Goal: Information Seeking & Learning: Learn about a topic

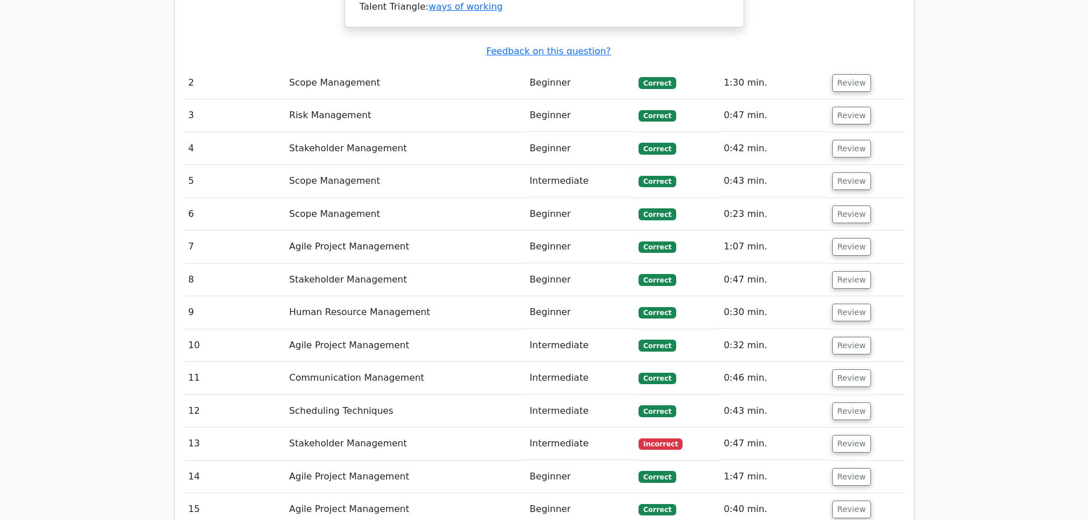
scroll to position [1427, 0]
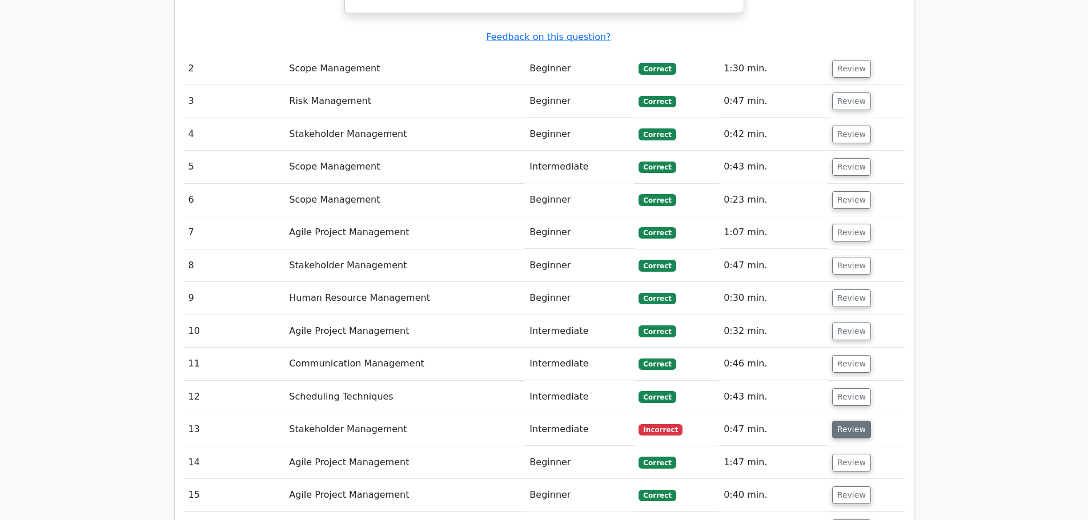
click at [846, 421] on button "Review" at bounding box center [851, 430] width 39 height 18
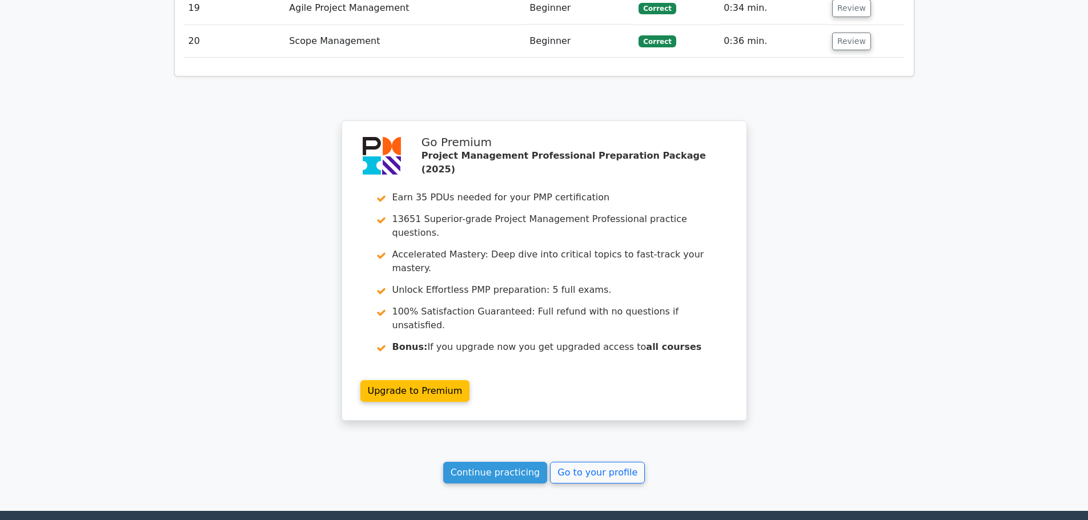
scroll to position [2611, 0]
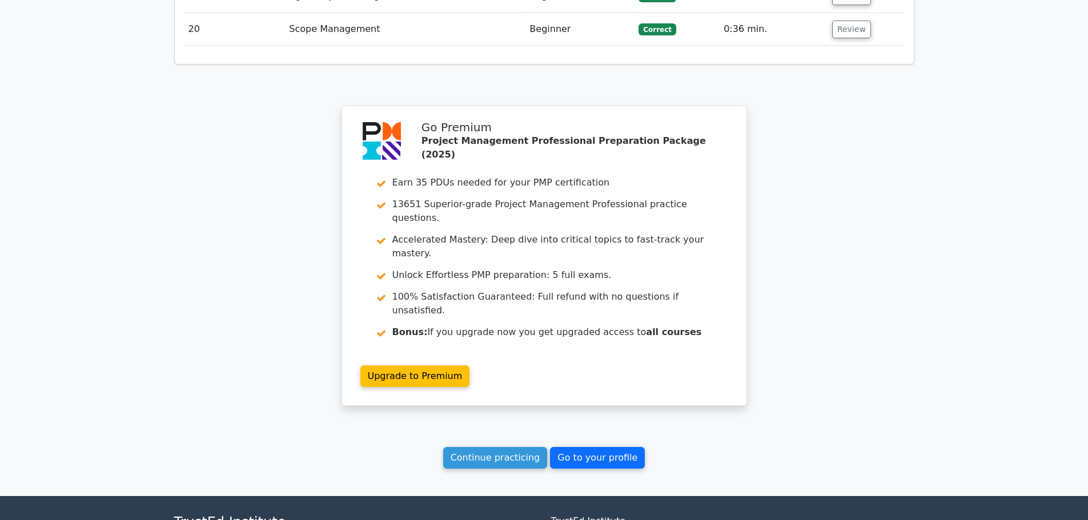
click at [564, 447] on link "Go to your profile" at bounding box center [597, 458] width 95 height 22
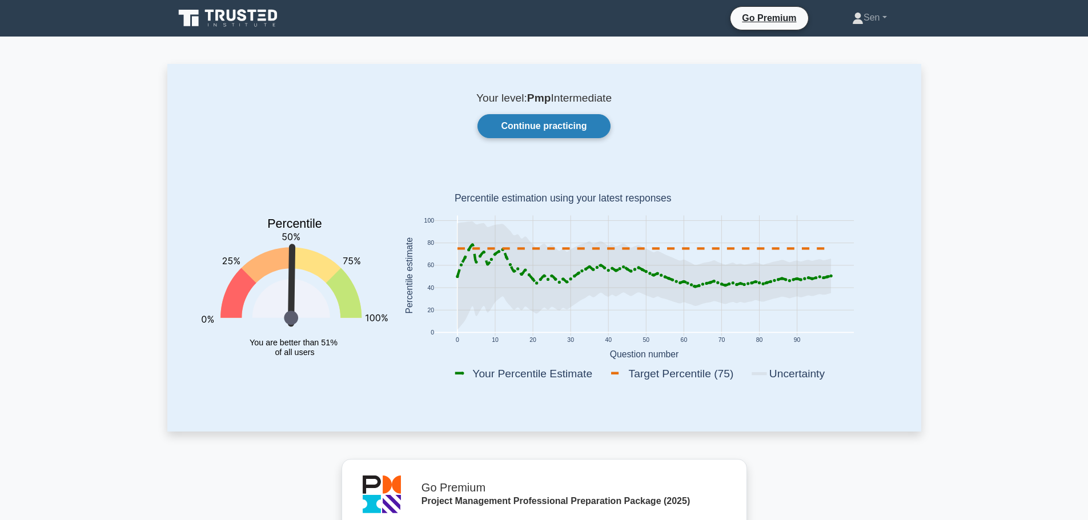
click at [558, 127] on link "Continue practicing" at bounding box center [543, 126] width 132 height 24
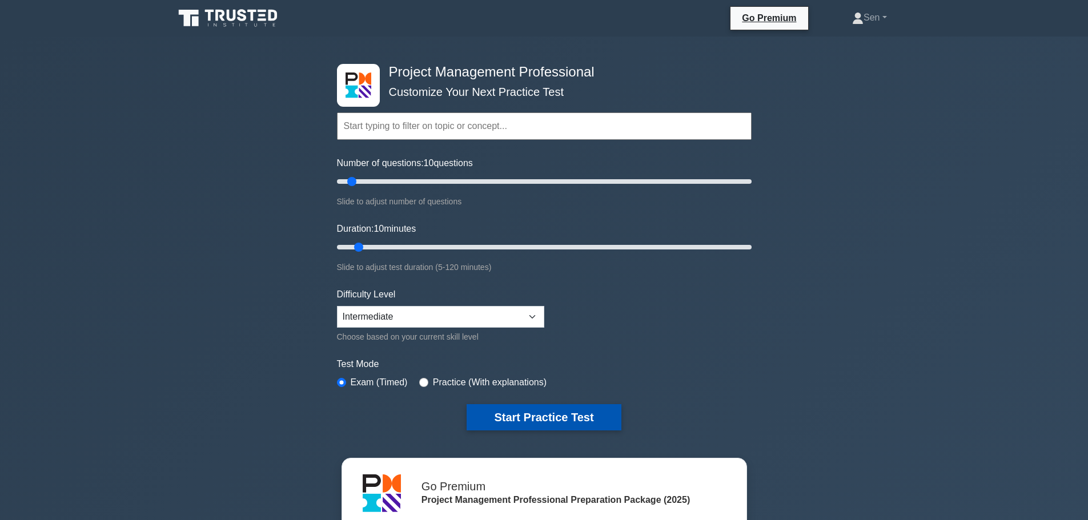
click at [540, 417] on button "Start Practice Test" at bounding box center [543, 417] width 154 height 26
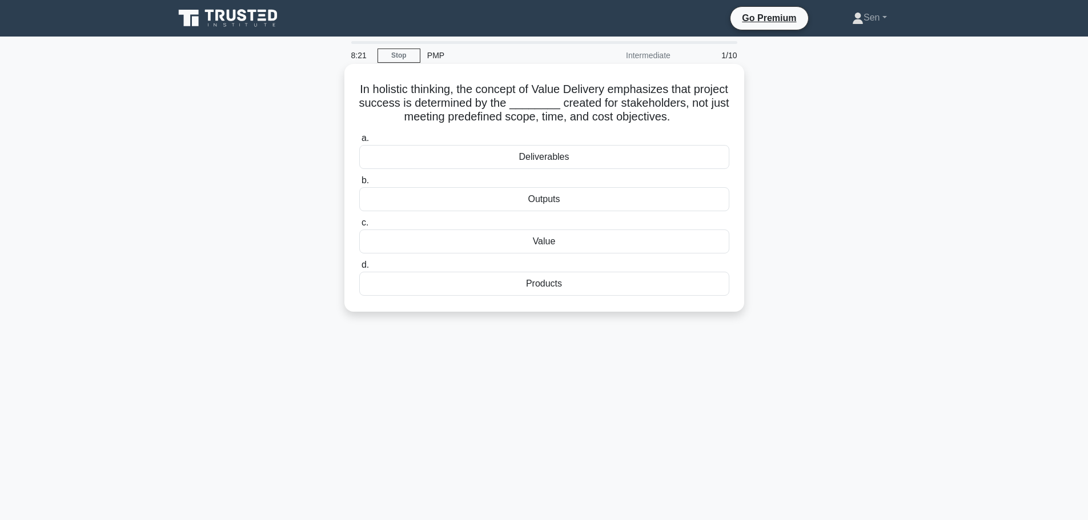
click at [552, 243] on div "Value" at bounding box center [544, 242] width 370 height 24
click at [359, 227] on input "c. Value" at bounding box center [359, 222] width 0 height 7
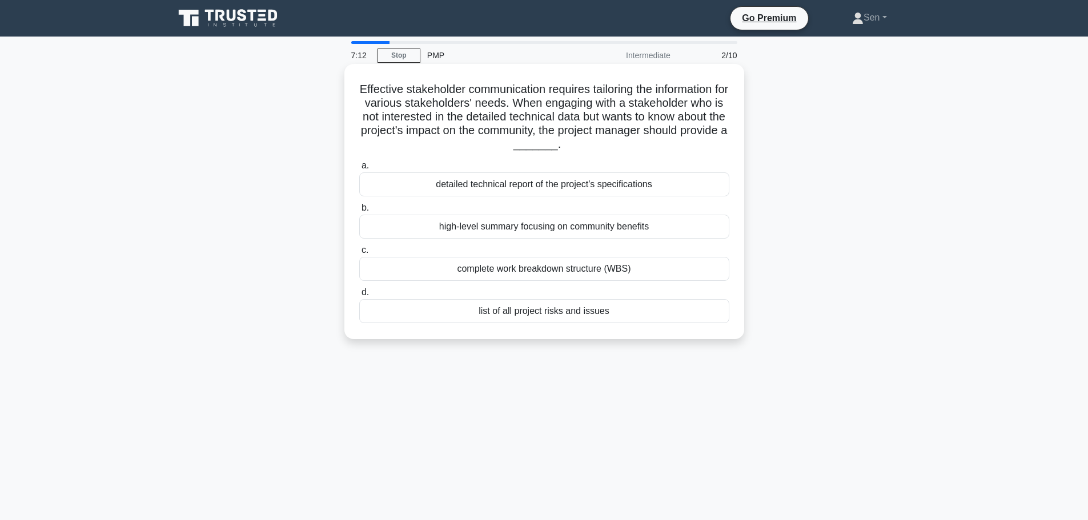
click at [603, 316] on div "list of all project risks and issues" at bounding box center [544, 311] width 370 height 24
click at [359, 296] on input "d. list of all project risks and issues" at bounding box center [359, 292] width 0 height 7
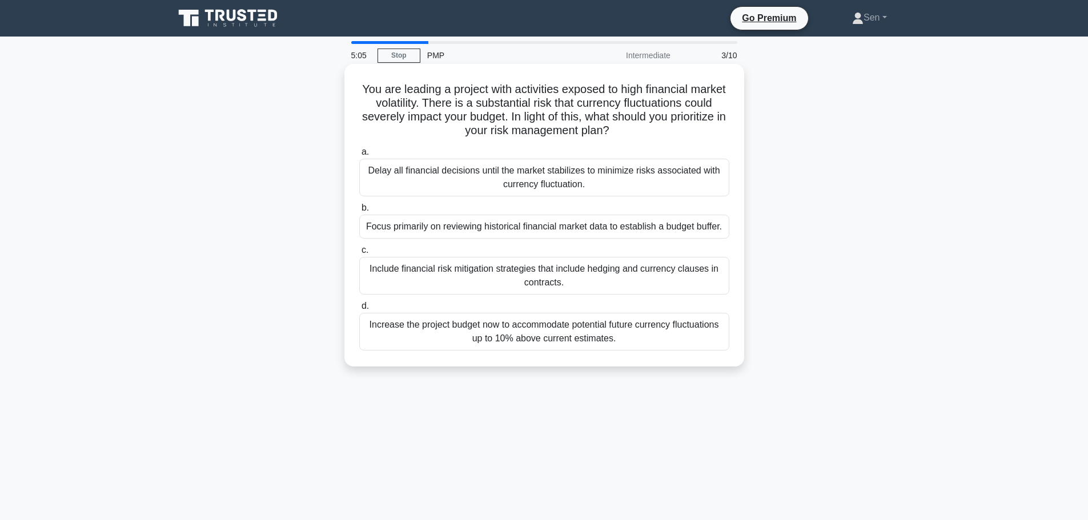
click at [545, 276] on div "Include financial risk mitigation strategies that include hedging and currency …" at bounding box center [544, 276] width 370 height 38
click at [359, 254] on input "c. Include financial risk mitigation strategies that include hedging and curren…" at bounding box center [359, 250] width 0 height 7
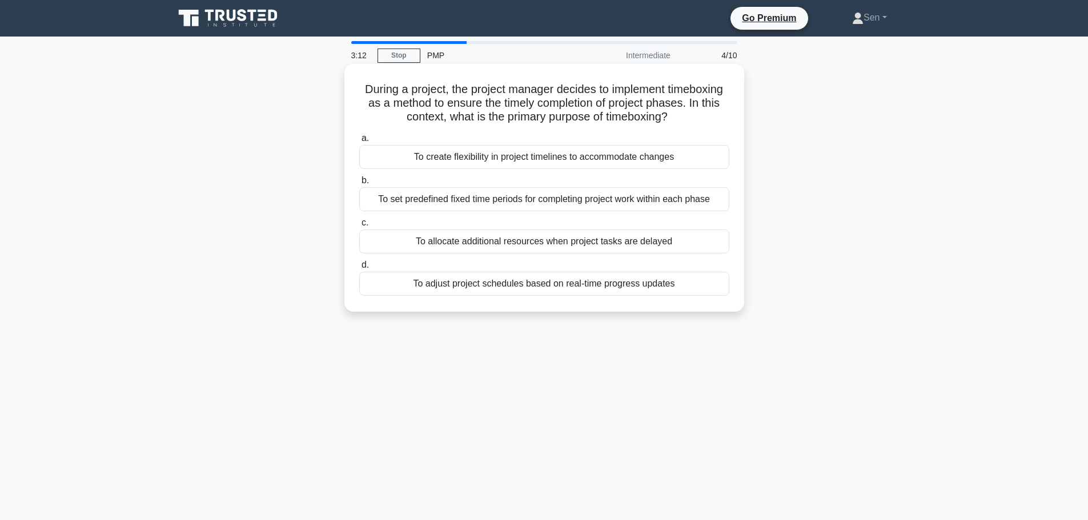
click at [611, 243] on div "To allocate additional resources when project tasks are delayed" at bounding box center [544, 242] width 370 height 24
click at [359, 227] on input "c. To allocate additional resources when project tasks are delayed" at bounding box center [359, 222] width 0 height 7
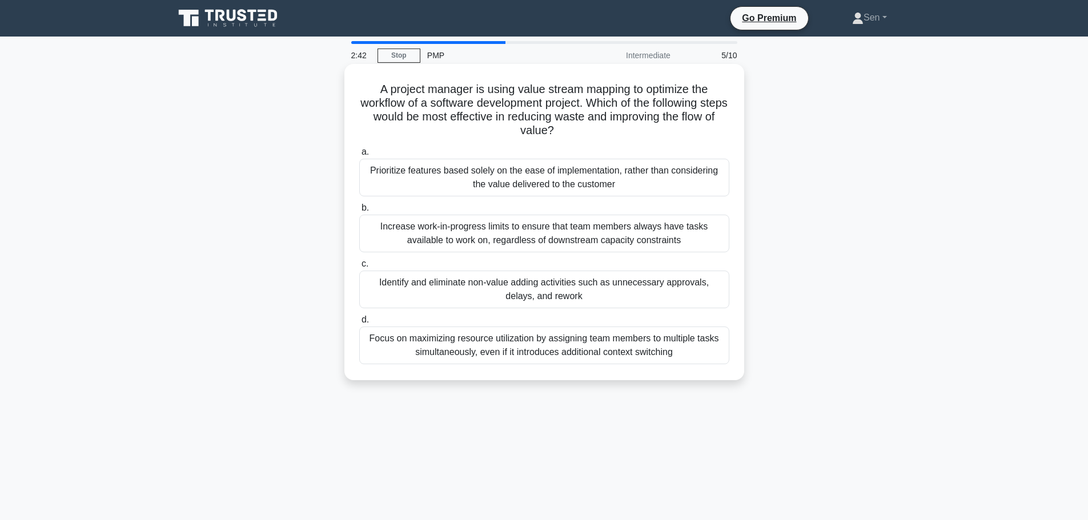
click at [642, 289] on div "Identify and eliminate non-value adding activities such as unnecessary approval…" at bounding box center [544, 290] width 370 height 38
click at [359, 268] on input "c. Identify and eliminate non-value adding activities such as unnecessary appro…" at bounding box center [359, 263] width 0 height 7
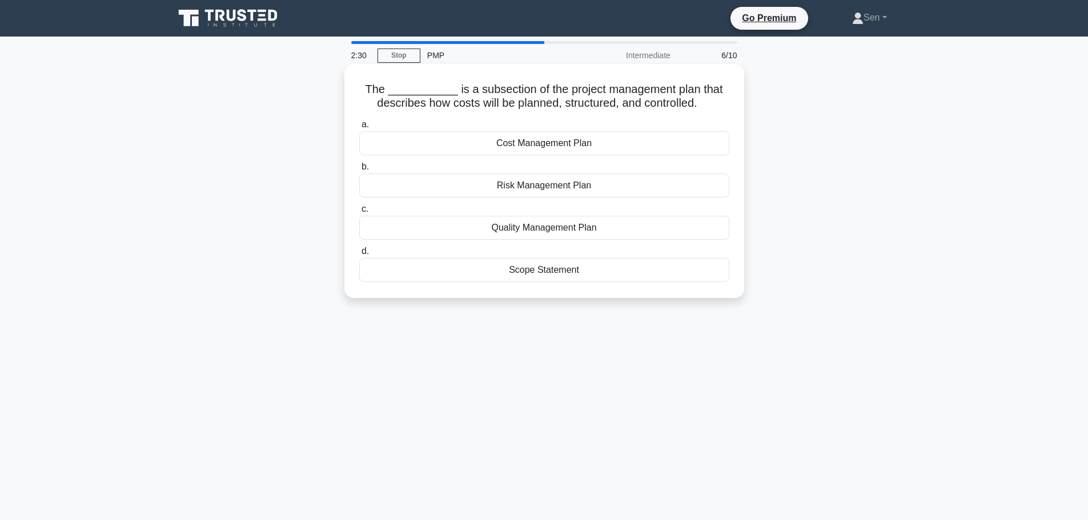
click at [557, 142] on div "Cost Management Plan" at bounding box center [544, 143] width 370 height 24
click at [359, 128] on input "a. Cost Management Plan" at bounding box center [359, 124] width 0 height 7
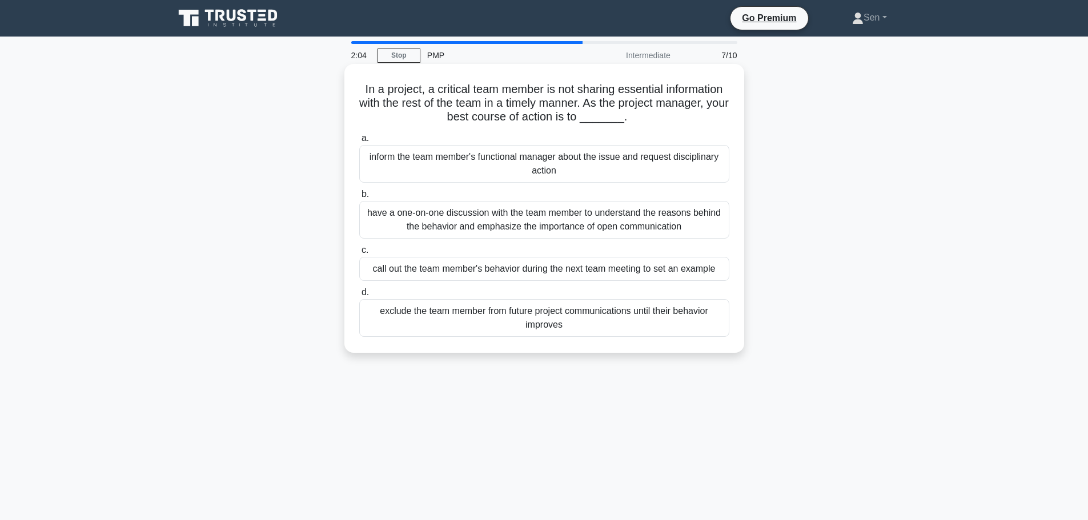
click at [613, 235] on div "have a one-on-one discussion with the team member to understand the reasons beh…" at bounding box center [544, 220] width 370 height 38
click at [359, 198] on input "b. have a one-on-one discussion with the team member to understand the reasons …" at bounding box center [359, 194] width 0 height 7
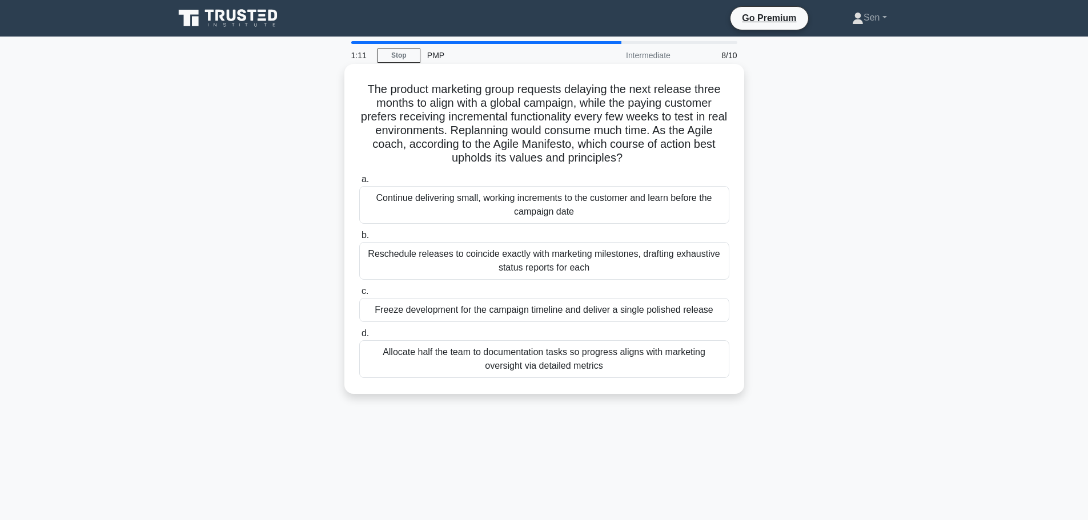
click at [557, 255] on div "Reschedule releases to coincide exactly with marketing milestones, drafting exh…" at bounding box center [544, 261] width 370 height 38
click at [359, 239] on input "b. Reschedule releases to coincide exactly with marketing milestones, drafting …" at bounding box center [359, 235] width 0 height 7
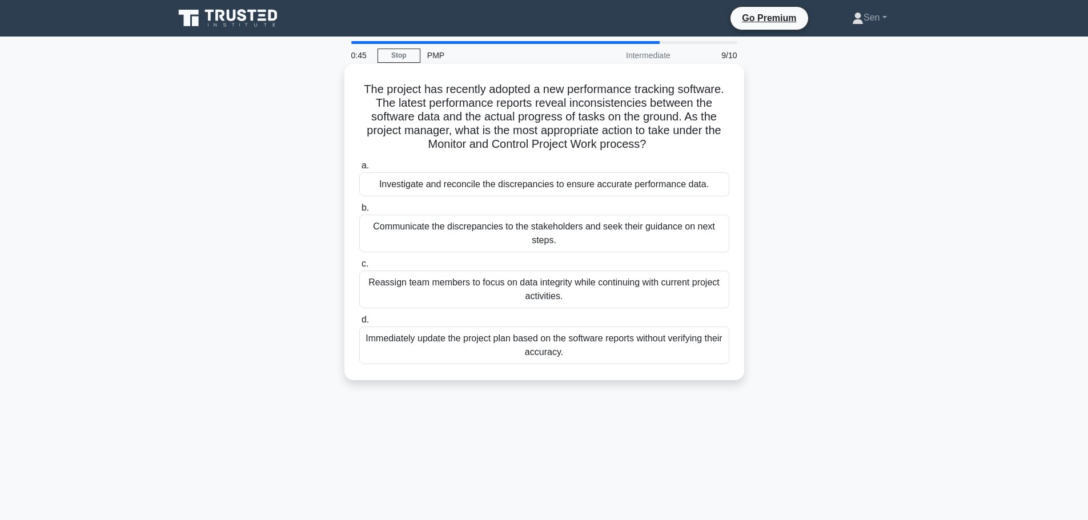
click at [651, 232] on div "Communicate the discrepancies to the stakeholders and seek their guidance on ne…" at bounding box center [544, 234] width 370 height 38
click at [359, 212] on input "b. Communicate the discrepancies to the stakeholders and seek their guidance on…" at bounding box center [359, 207] width 0 height 7
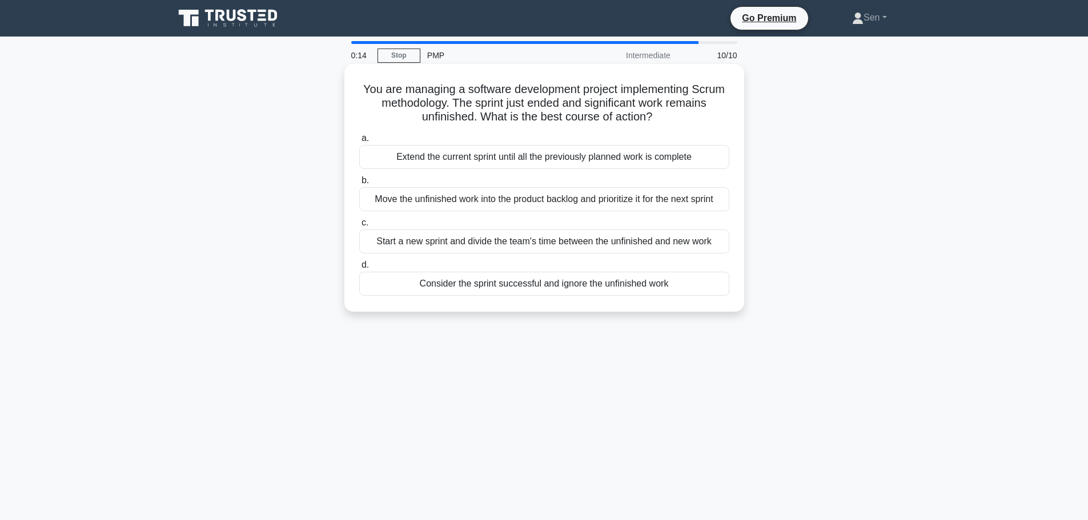
click at [509, 163] on div "Extend the current sprint until all the previously planned work is complete" at bounding box center [544, 157] width 370 height 24
click at [359, 142] on input "a. Extend the current sprint until all the previously planned work is complete" at bounding box center [359, 138] width 0 height 7
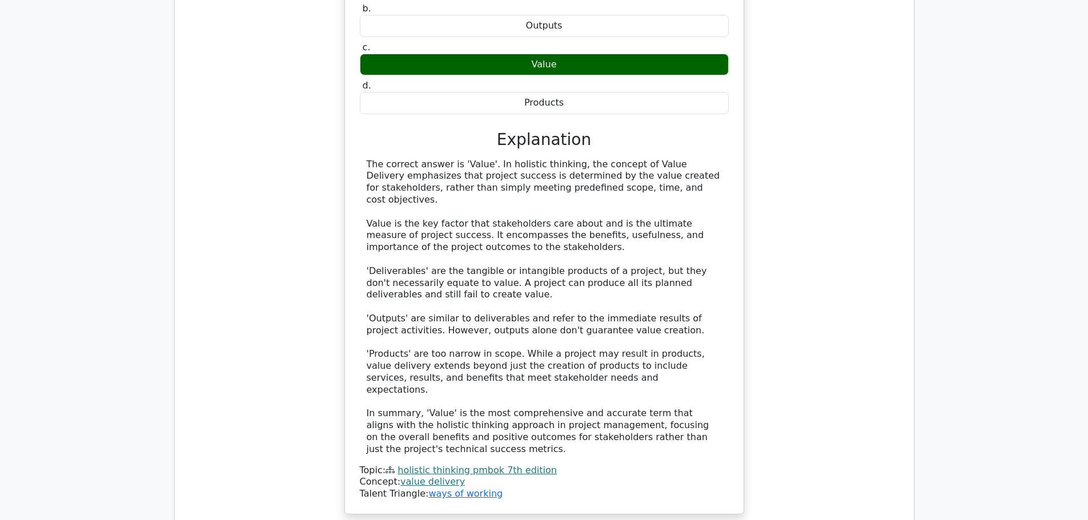
scroll to position [1484, 0]
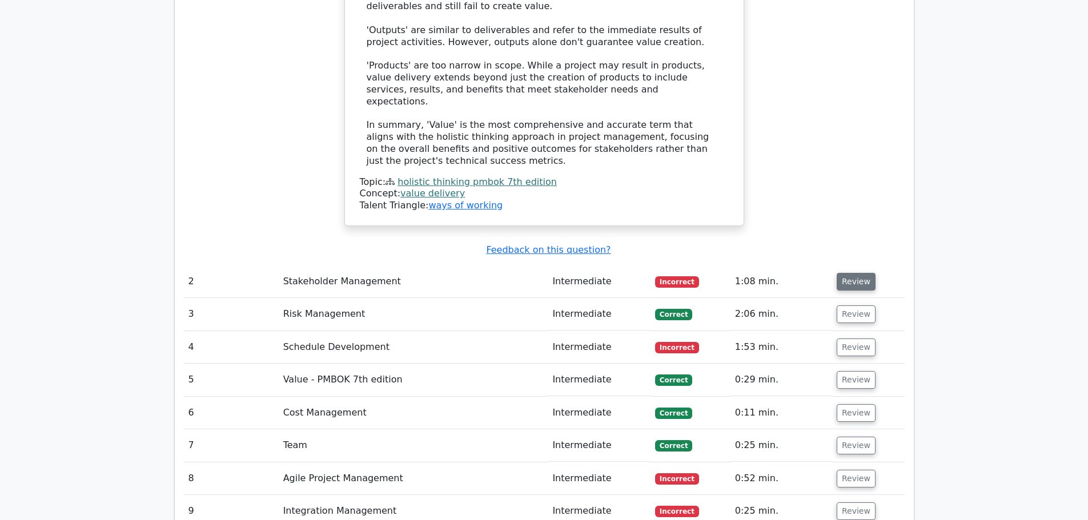
click at [856, 273] on button "Review" at bounding box center [855, 282] width 39 height 18
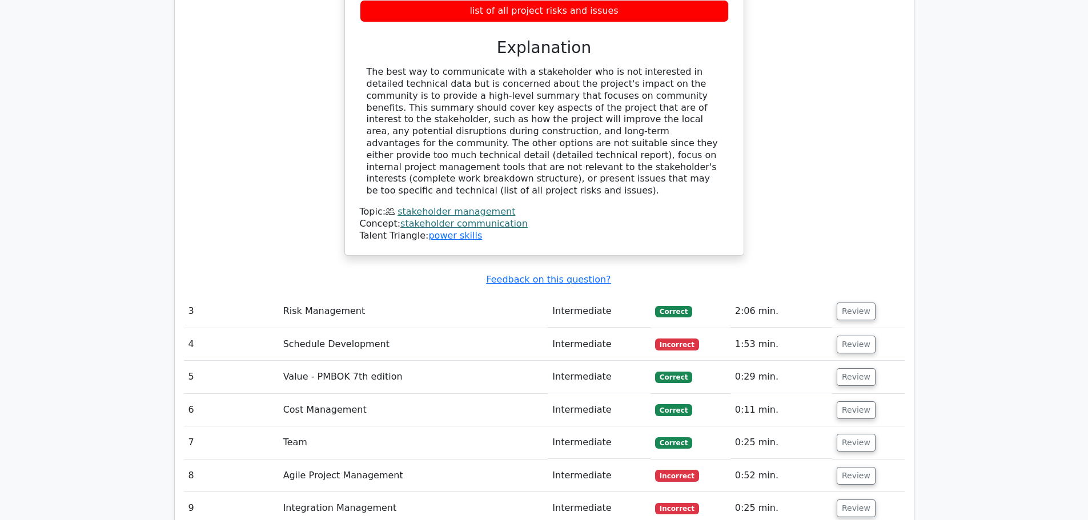
scroll to position [2055, 0]
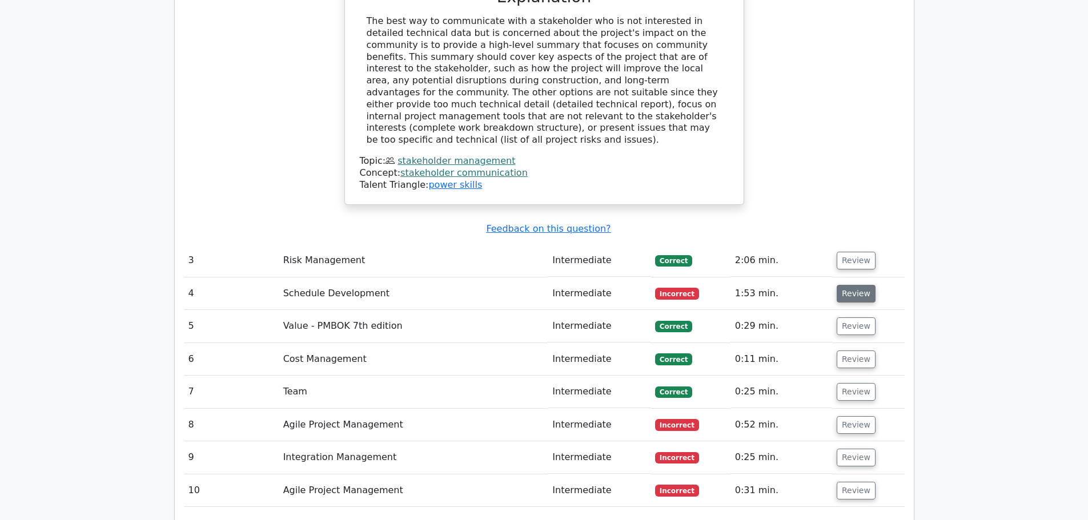
click at [856, 285] on button "Review" at bounding box center [855, 294] width 39 height 18
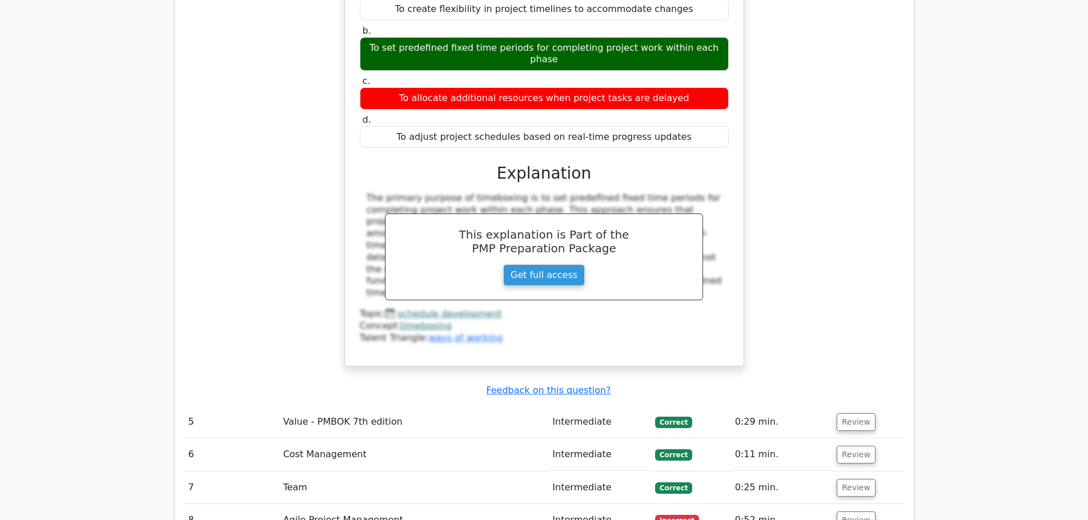
scroll to position [2569, 0]
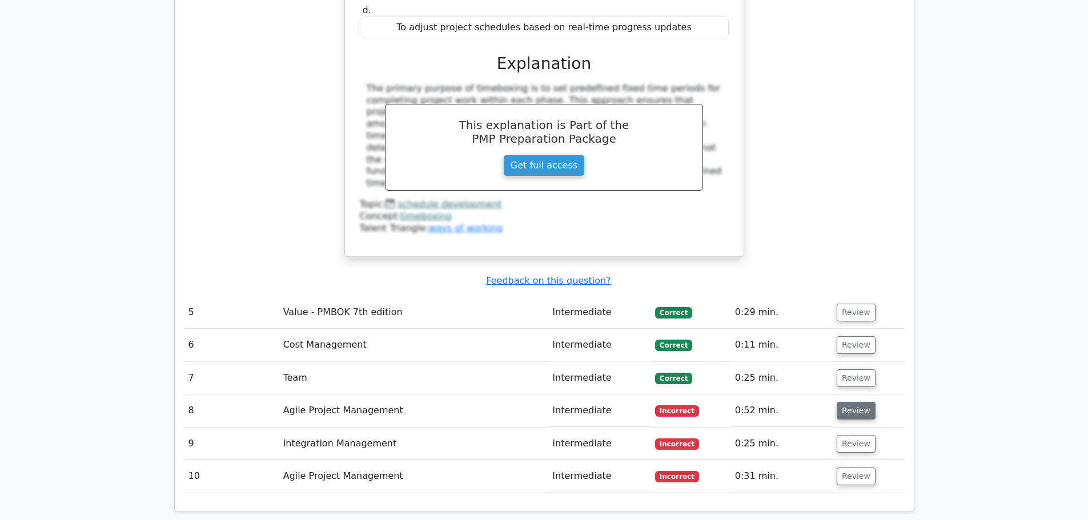
click at [844, 402] on button "Review" at bounding box center [855, 411] width 39 height 18
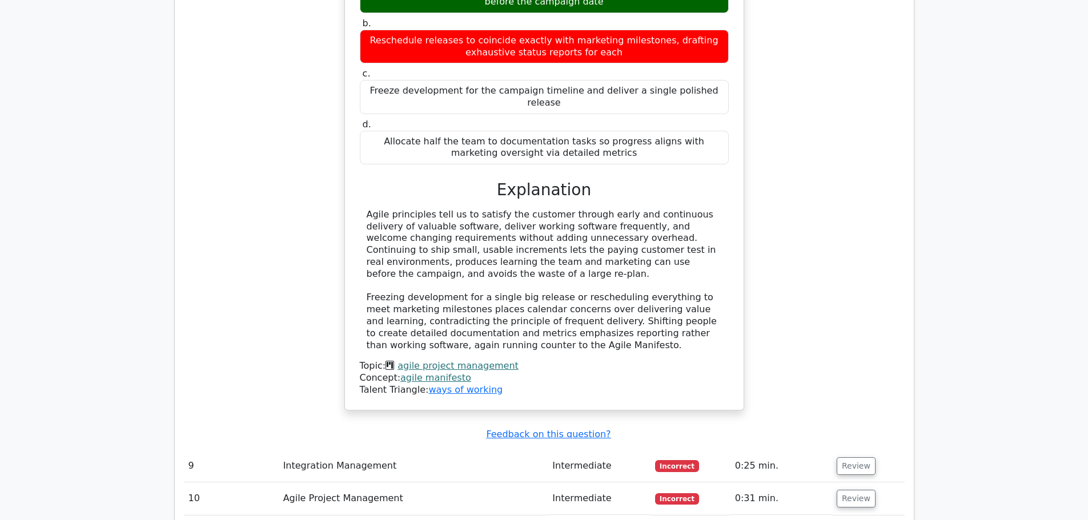
scroll to position [3254, 0]
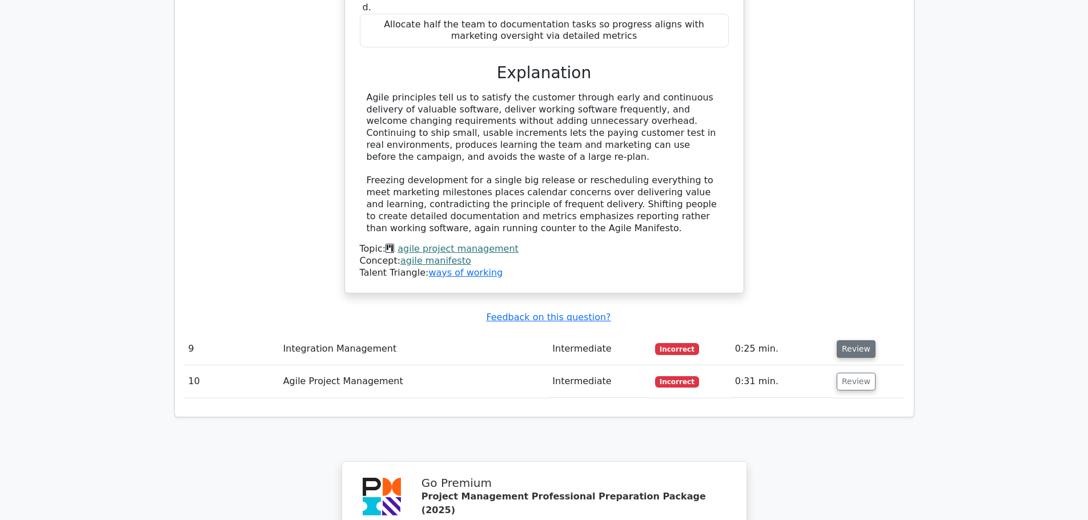
click at [848, 340] on button "Review" at bounding box center [855, 349] width 39 height 18
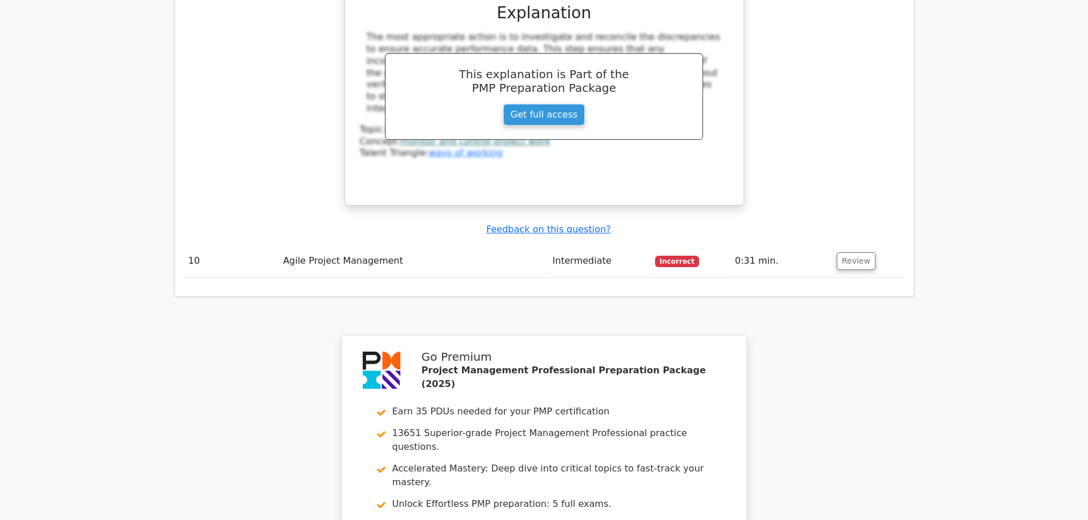
scroll to position [4098, 0]
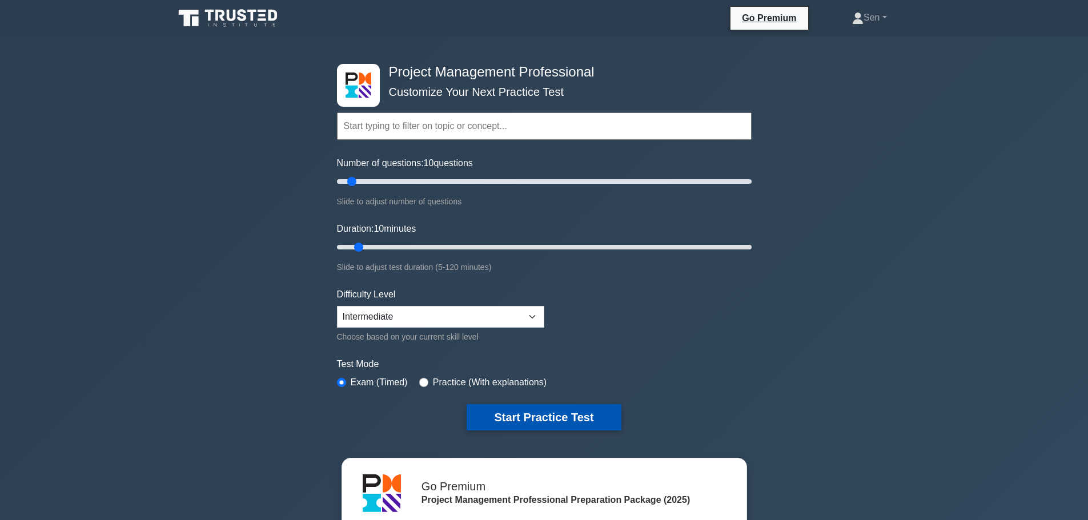
click at [537, 419] on button "Start Practice Test" at bounding box center [543, 417] width 154 height 26
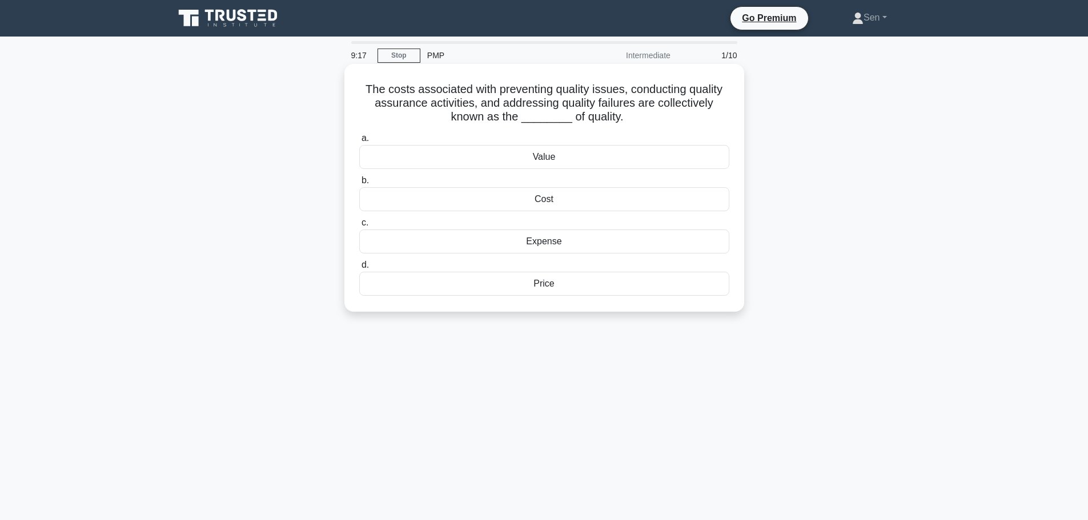
click at [534, 158] on div "Value" at bounding box center [544, 157] width 370 height 24
click at [359, 142] on input "a. Value" at bounding box center [359, 138] width 0 height 7
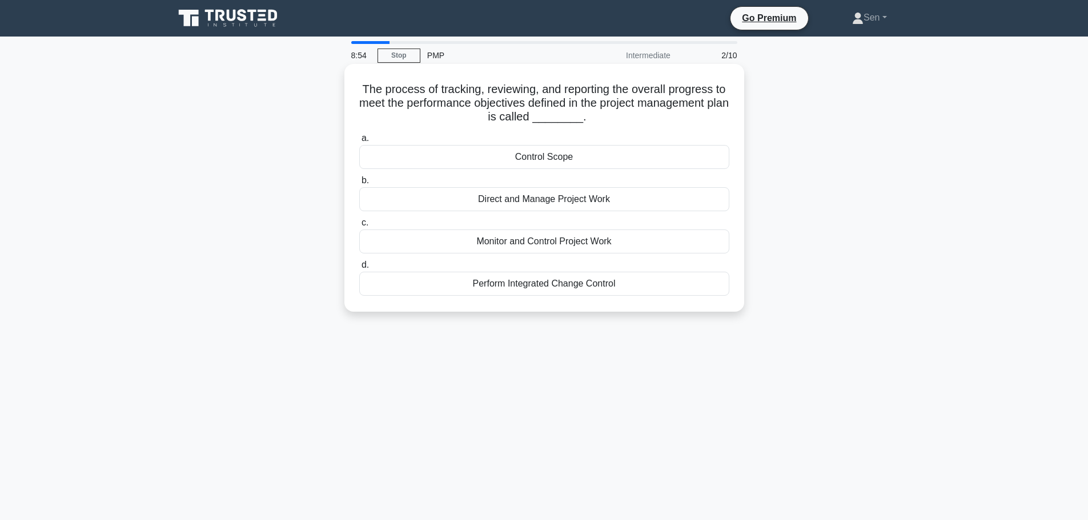
click at [554, 245] on div "Monitor and Control Project Work" at bounding box center [544, 242] width 370 height 24
click at [359, 227] on input "c. Monitor and Control Project Work" at bounding box center [359, 222] width 0 height 7
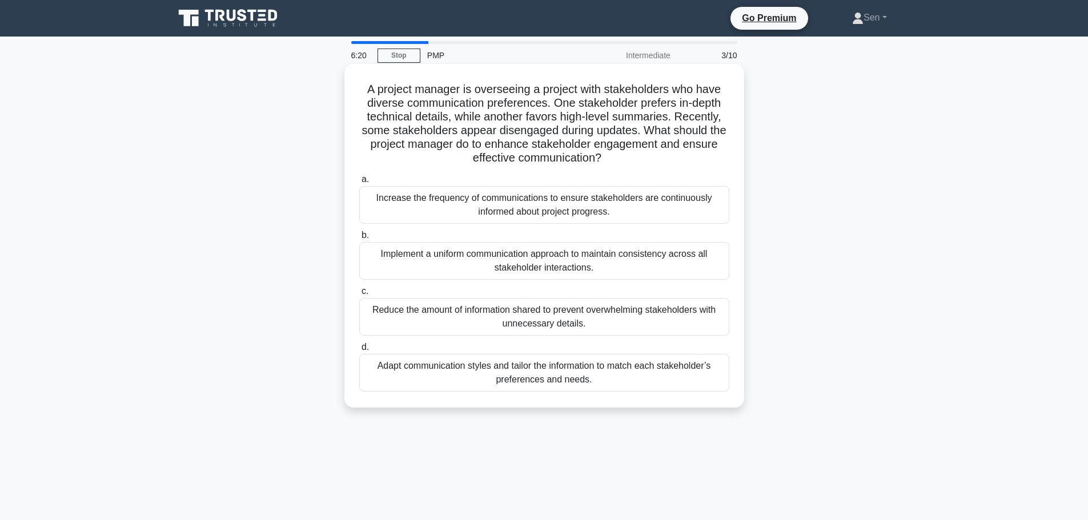
click at [689, 256] on div "Implement a uniform communication approach to maintain consistency across all s…" at bounding box center [544, 261] width 370 height 38
click at [359, 239] on input "b. Implement a uniform communication approach to maintain consistency across al…" at bounding box center [359, 235] width 0 height 7
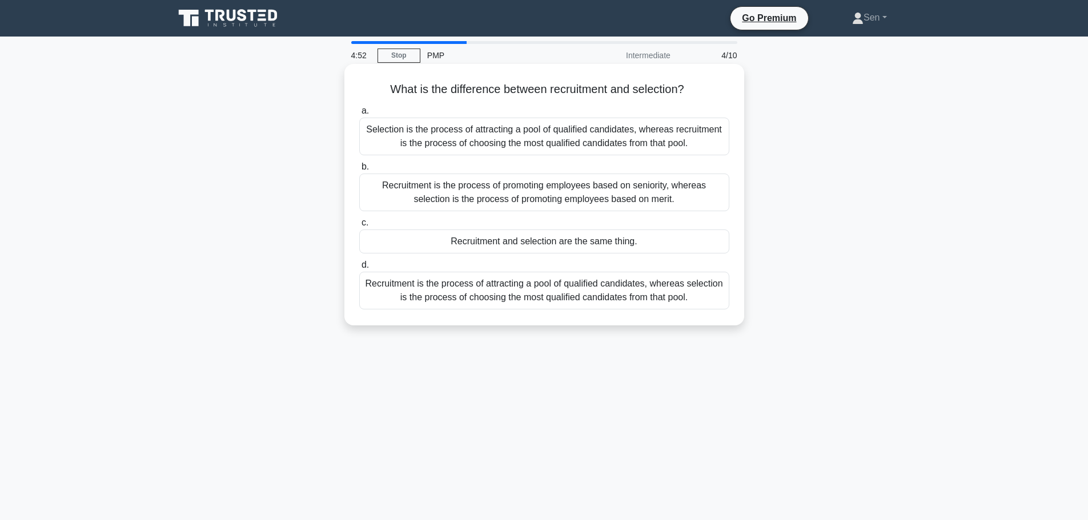
click at [639, 291] on div "Recruitment is the process of attracting a pool of qualified candidates, wherea…" at bounding box center [544, 291] width 370 height 38
click at [359, 269] on input "d. Recruitment is the process of attracting a pool of qualified candidates, whe…" at bounding box center [359, 264] width 0 height 7
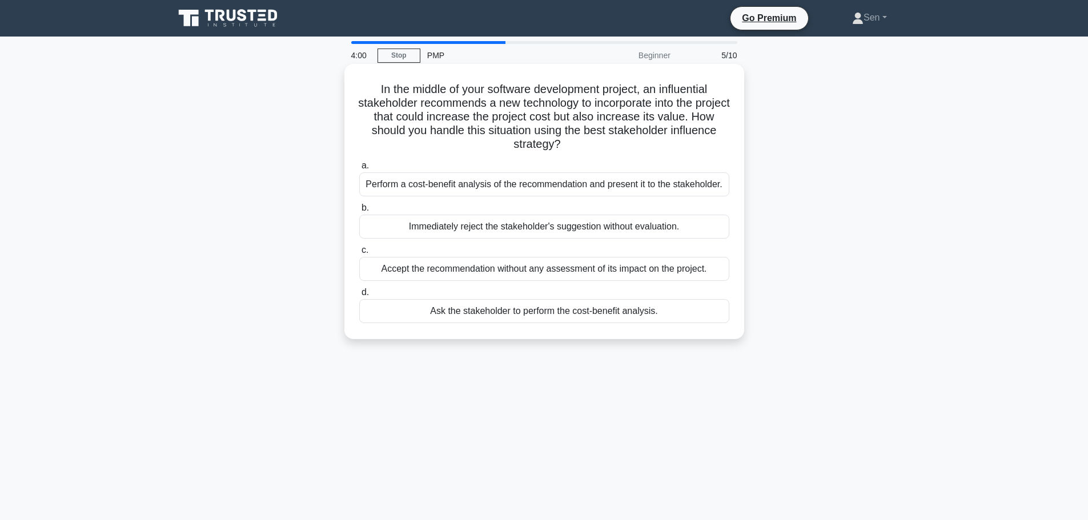
click at [673, 185] on div "Perform a cost-benefit analysis of the recommendation and present it to the sta…" at bounding box center [544, 184] width 370 height 24
click at [359, 170] on input "a. Perform a cost-benefit analysis of the recommendation and present it to the …" at bounding box center [359, 165] width 0 height 7
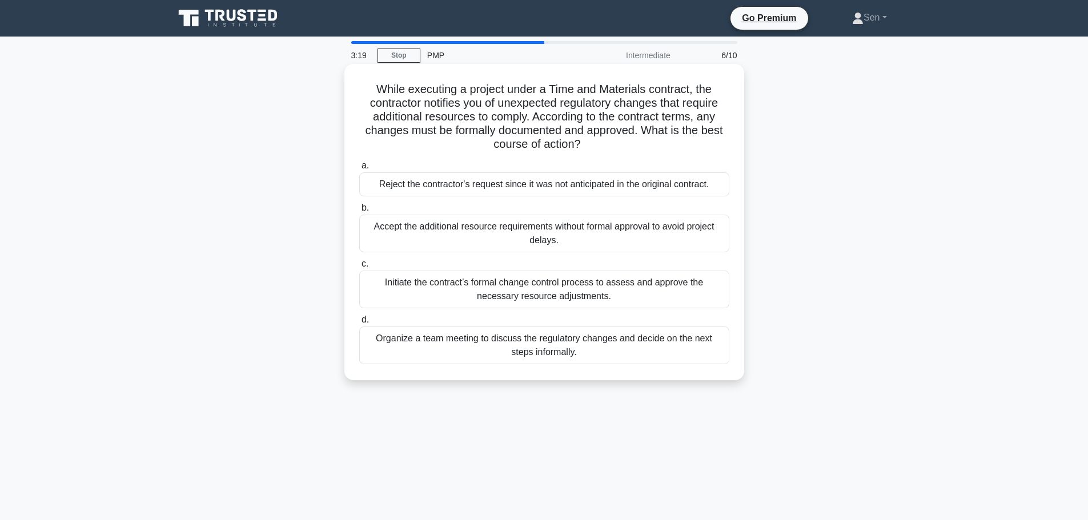
click at [696, 299] on div "Initiate the contract’s formal change control process to assess and approve the…" at bounding box center [544, 290] width 370 height 38
click at [359, 268] on input "c. Initiate the contract’s formal change control process to assess and approve …" at bounding box center [359, 263] width 0 height 7
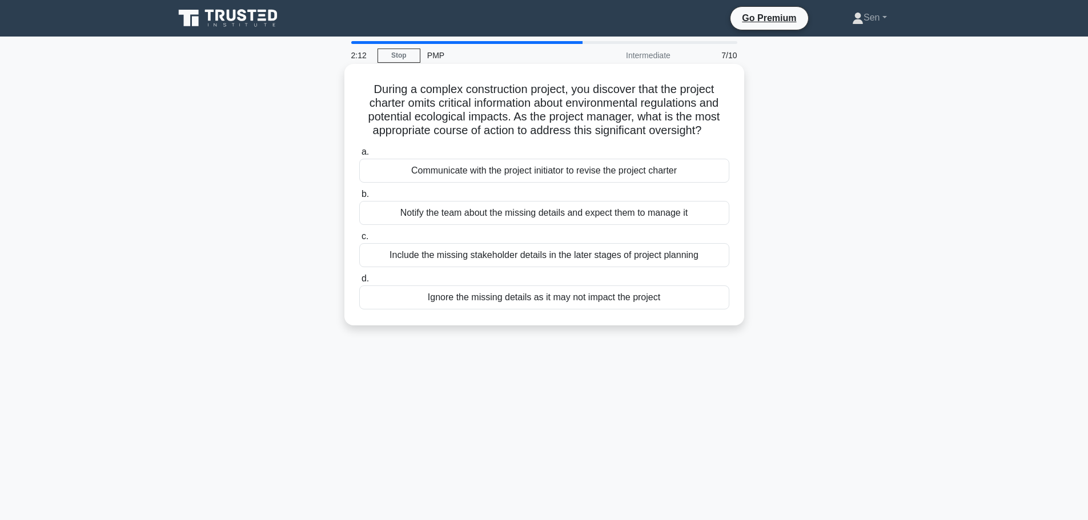
click at [643, 168] on div "Communicate with the project initiator to revise the project charter" at bounding box center [544, 171] width 370 height 24
click at [359, 156] on input "a. Communicate with the project initiator to revise the project charter" at bounding box center [359, 151] width 0 height 7
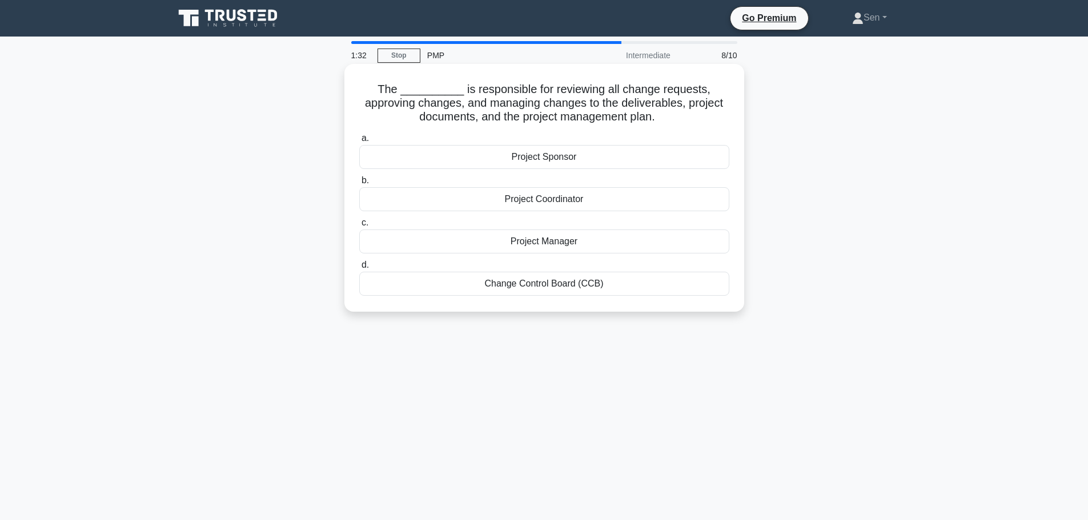
click at [563, 281] on div "Change Control Board (CCB)" at bounding box center [544, 284] width 370 height 24
click at [359, 269] on input "d. Change Control Board (CCB)" at bounding box center [359, 264] width 0 height 7
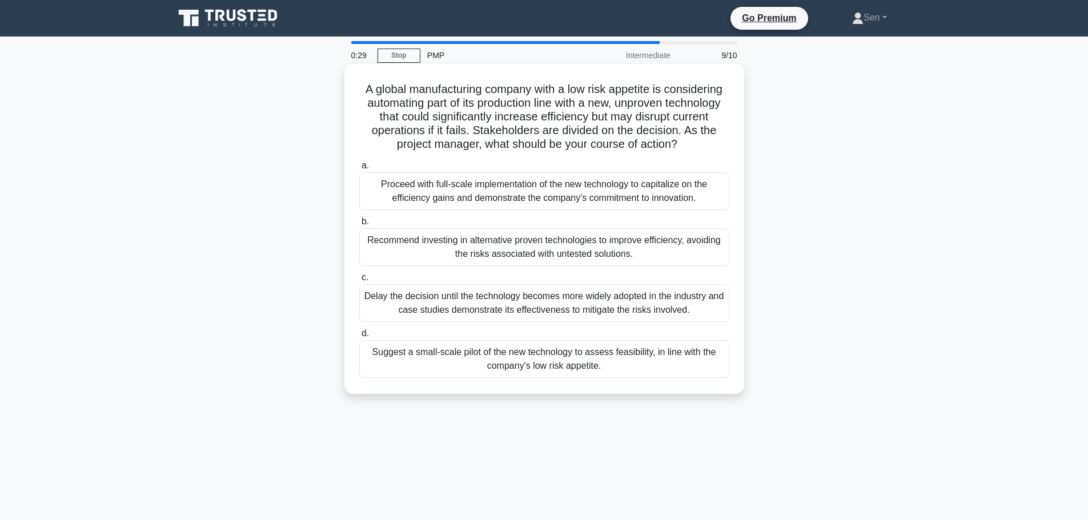
click at [585, 359] on div "Suggest a small-scale pilot of the new technology to assess feasibility, in lin…" at bounding box center [544, 359] width 370 height 38
click at [359, 337] on input "d. Suggest a small-scale pilot of the new technology to assess feasibility, in …" at bounding box center [359, 333] width 0 height 7
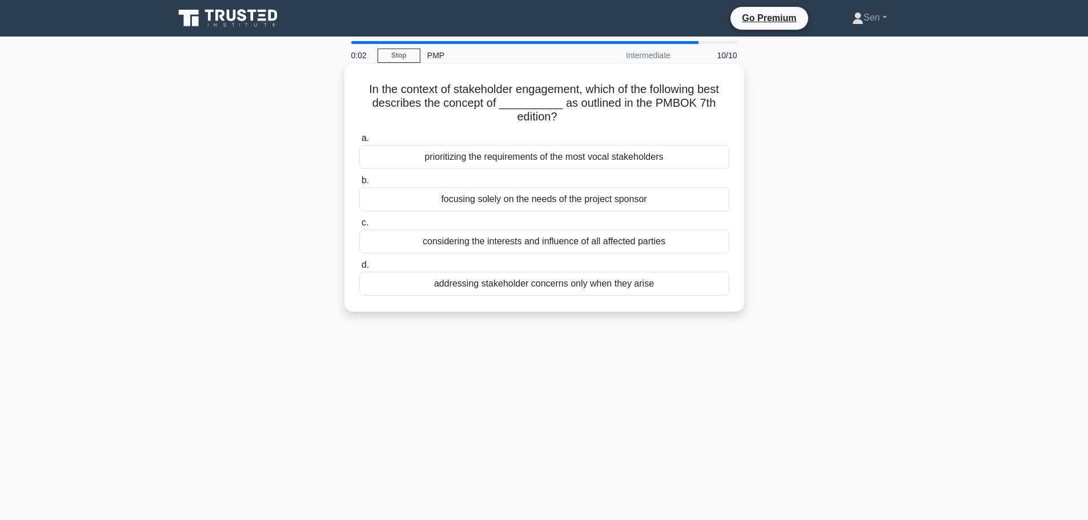
click at [560, 251] on div "considering the interests and influence of all affected parties" at bounding box center [544, 242] width 370 height 24
click at [359, 227] on input "c. considering the interests and influence of all affected parties" at bounding box center [359, 222] width 0 height 7
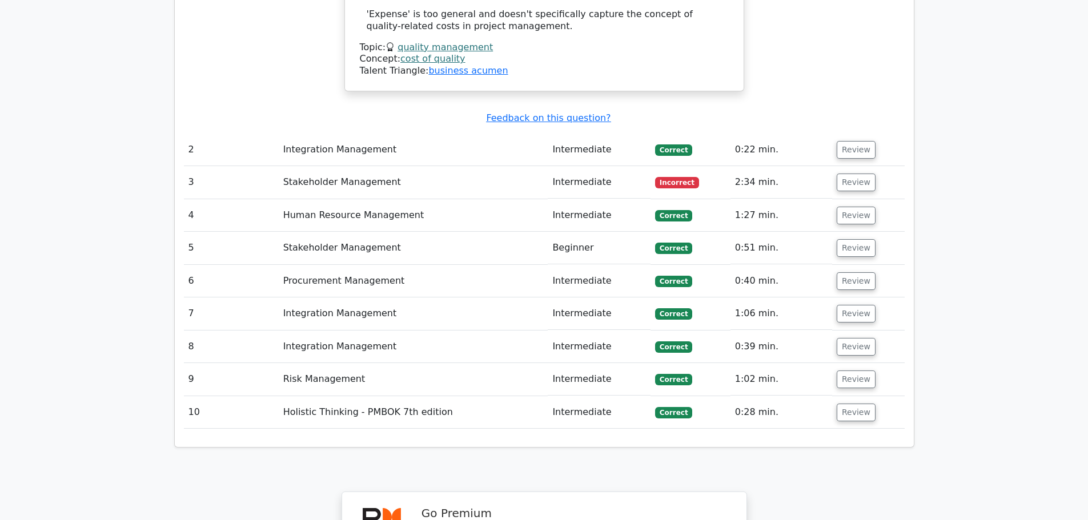
scroll to position [1542, 0]
click at [850, 173] on button "Review" at bounding box center [855, 182] width 39 height 18
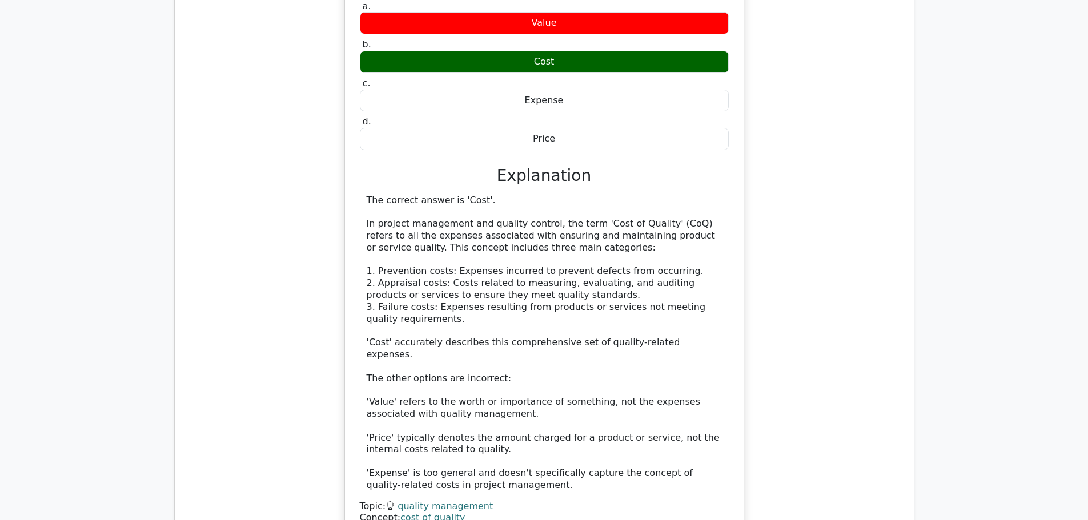
scroll to position [1427, 0]
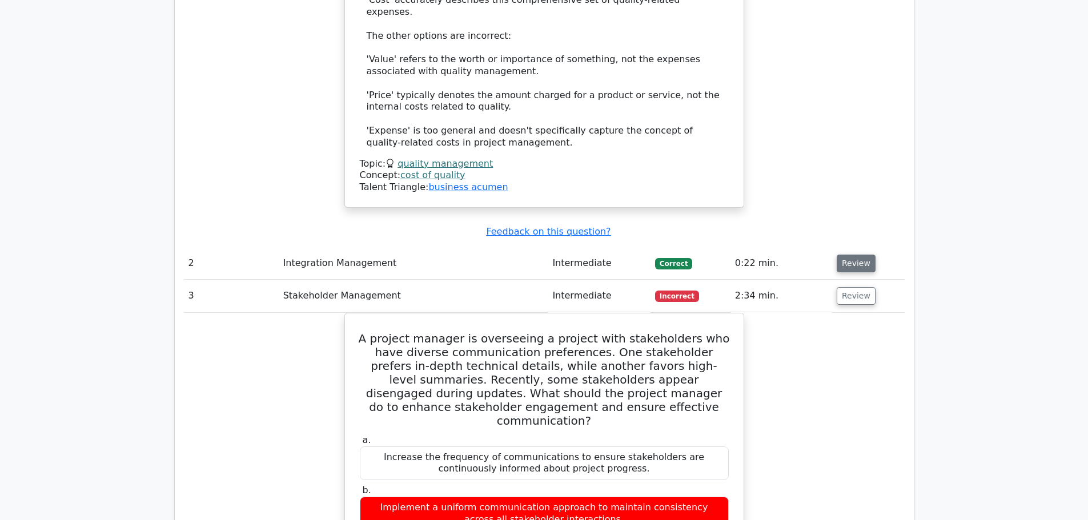
click at [856, 255] on button "Review" at bounding box center [855, 264] width 39 height 18
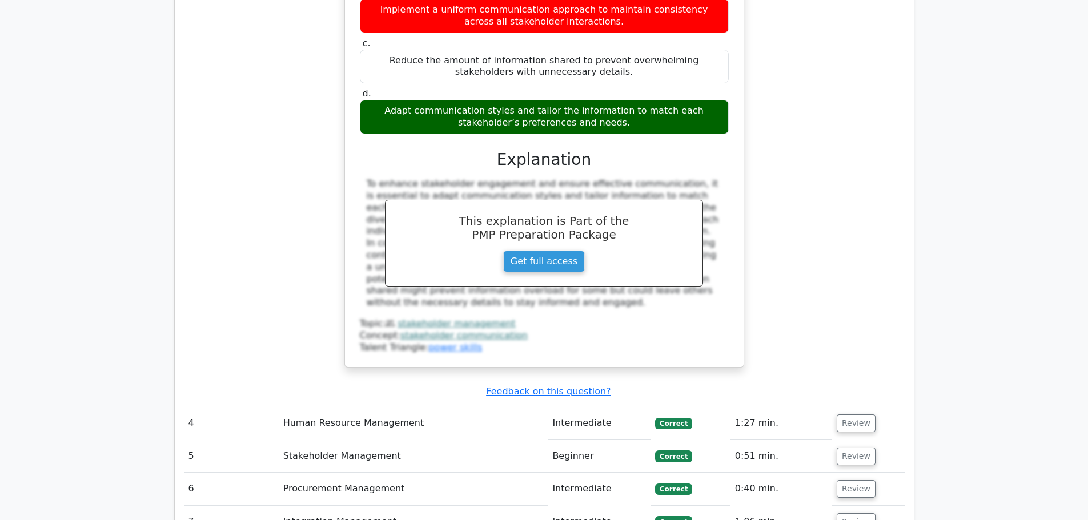
scroll to position [2626, 0]
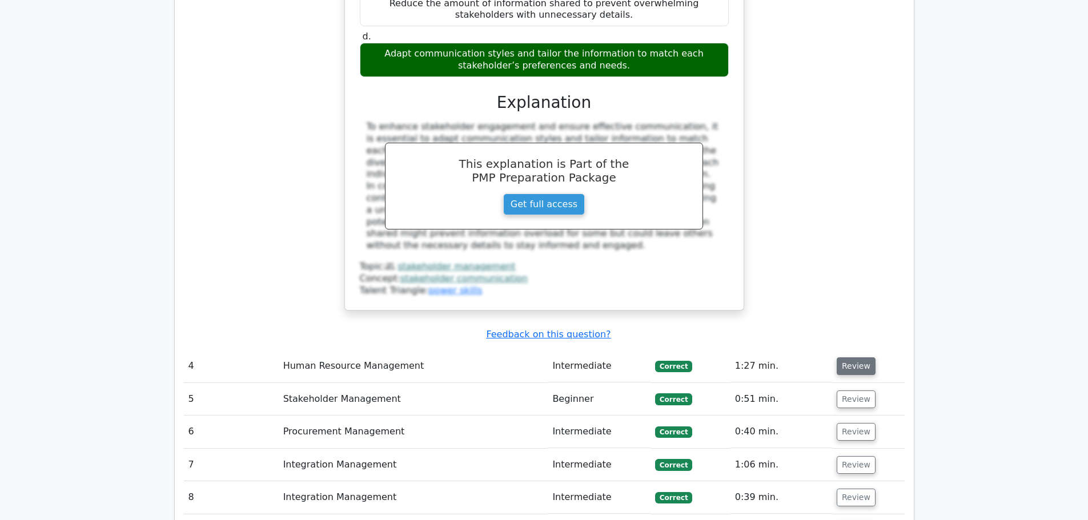
click at [858, 357] on button "Review" at bounding box center [855, 366] width 39 height 18
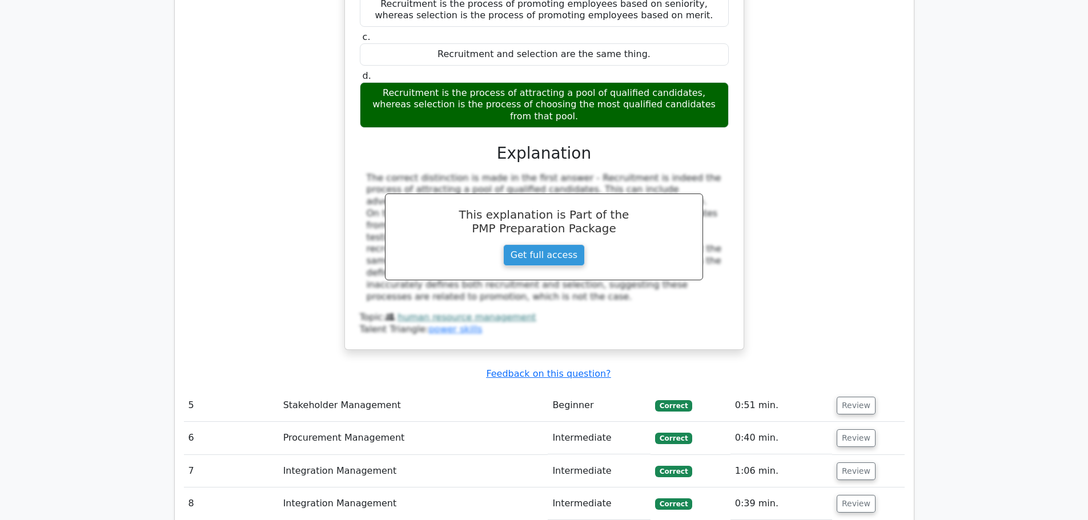
scroll to position [3140, 0]
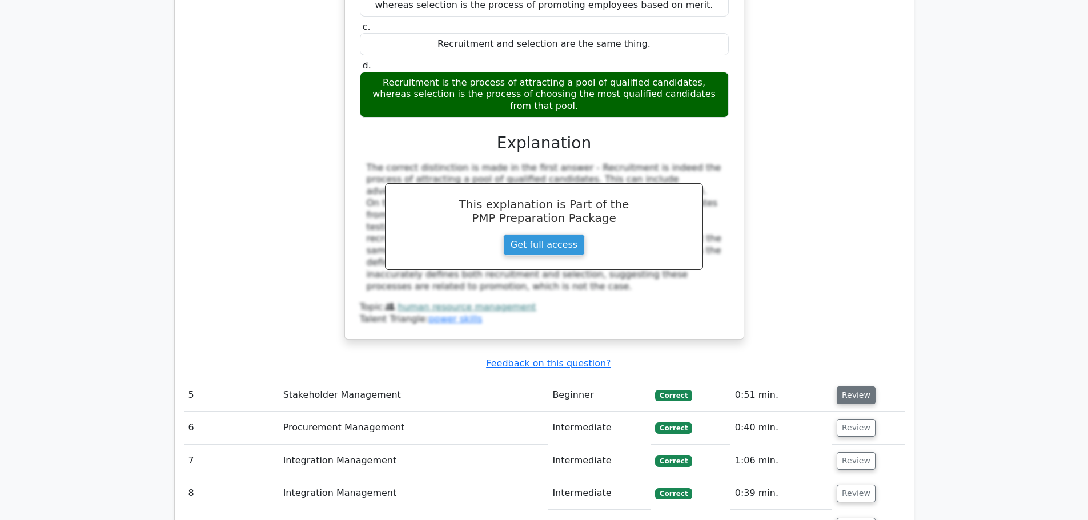
click at [861, 387] on button "Review" at bounding box center [855, 396] width 39 height 18
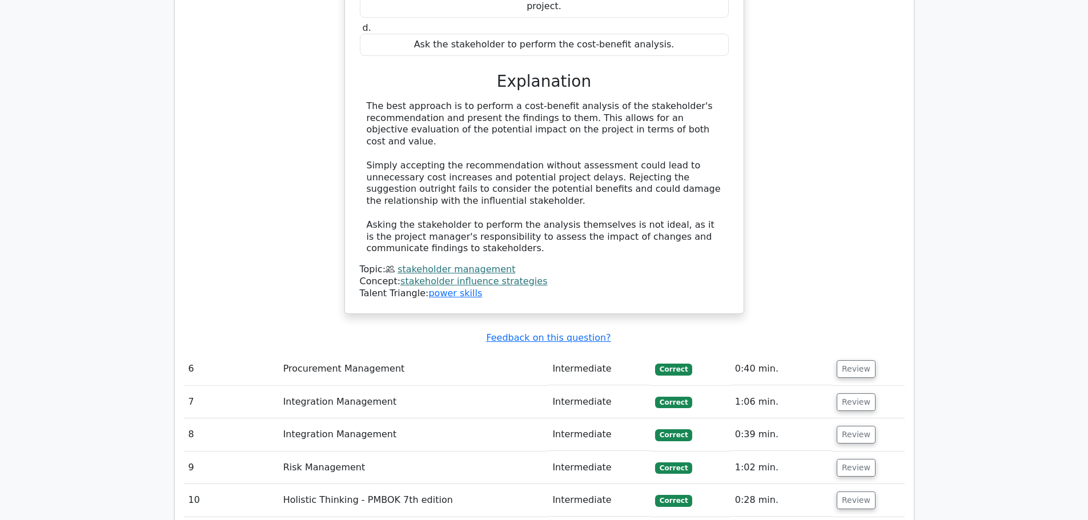
scroll to position [3768, 0]
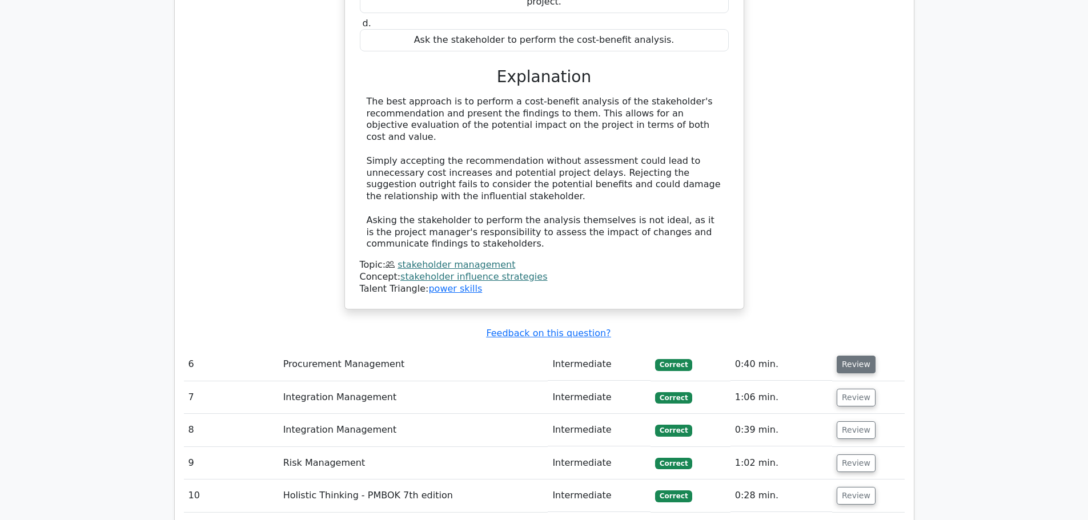
click at [855, 356] on button "Review" at bounding box center [855, 365] width 39 height 18
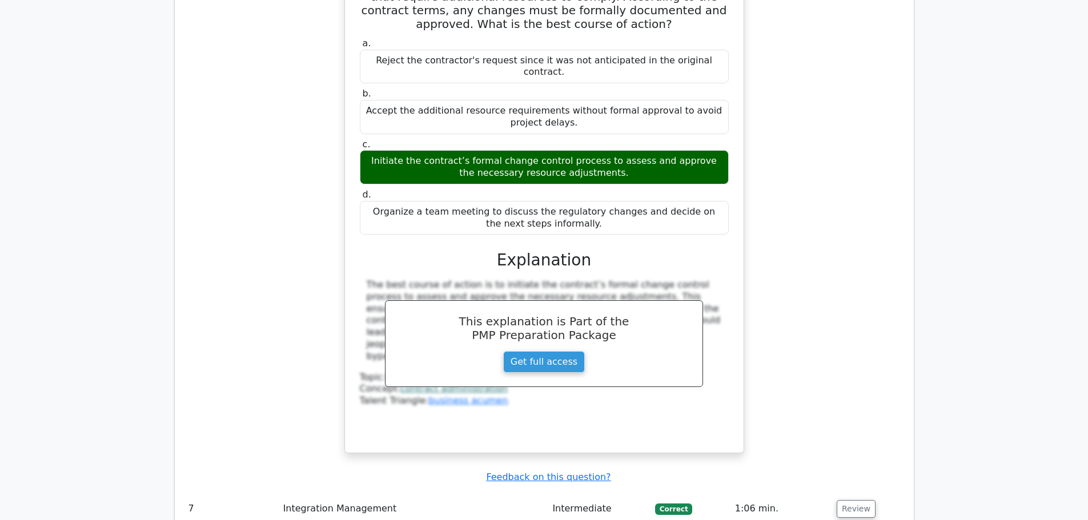
scroll to position [4225, 0]
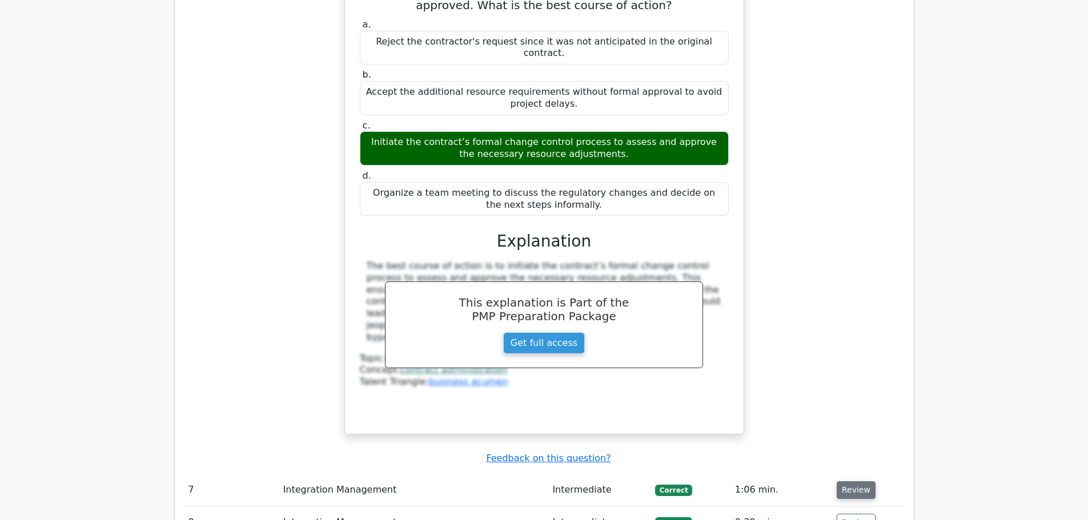
click at [859, 481] on button "Review" at bounding box center [855, 490] width 39 height 18
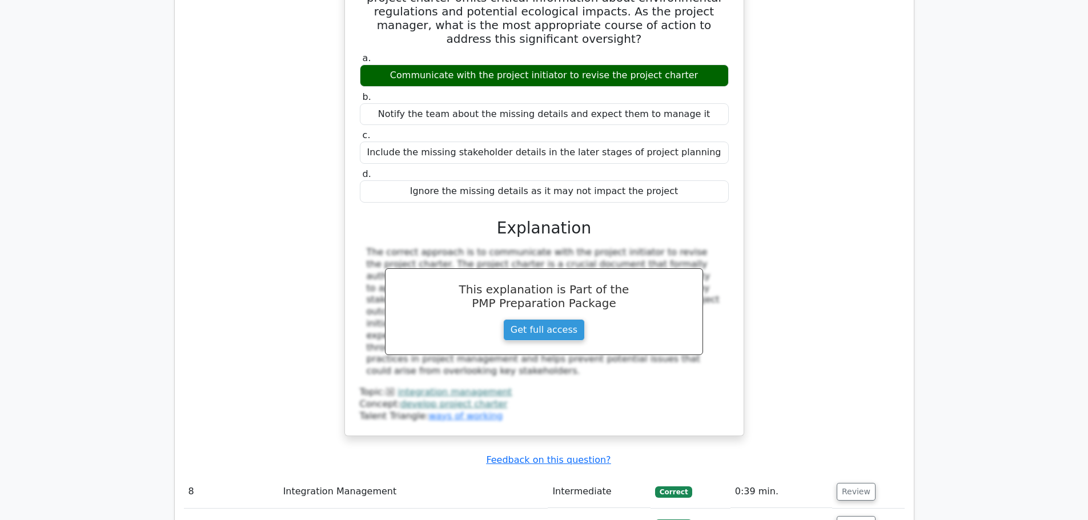
scroll to position [4796, 0]
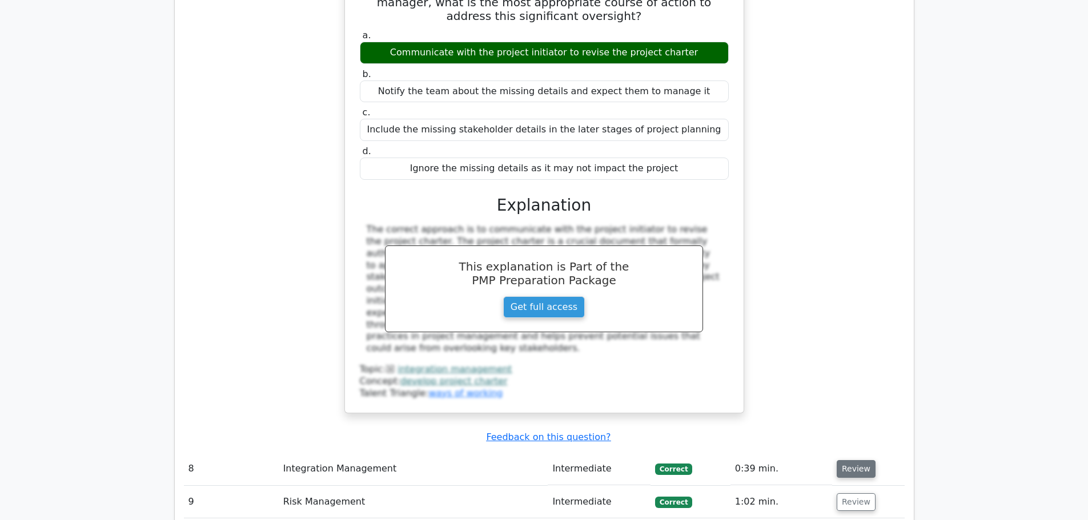
click at [869, 460] on button "Review" at bounding box center [855, 469] width 39 height 18
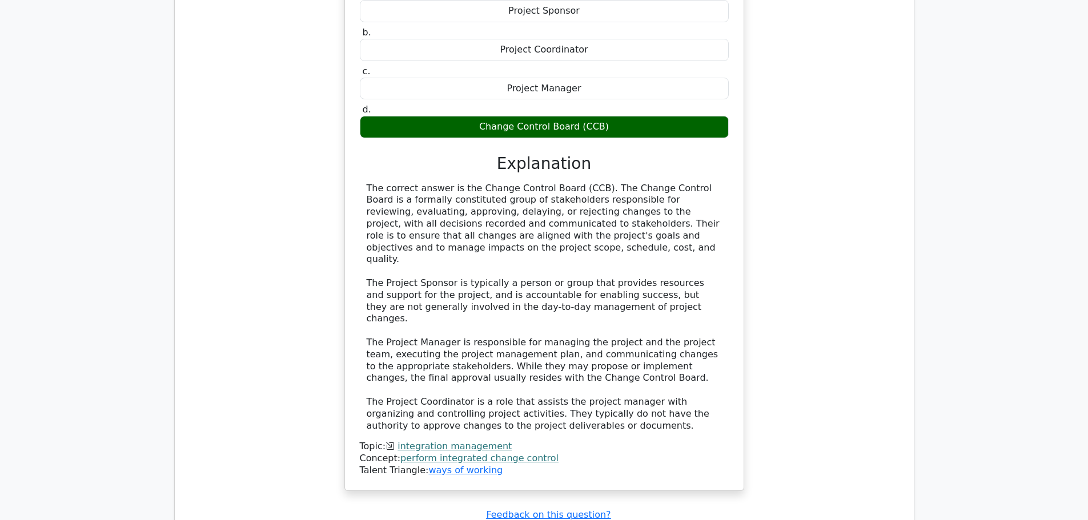
scroll to position [5367, 0]
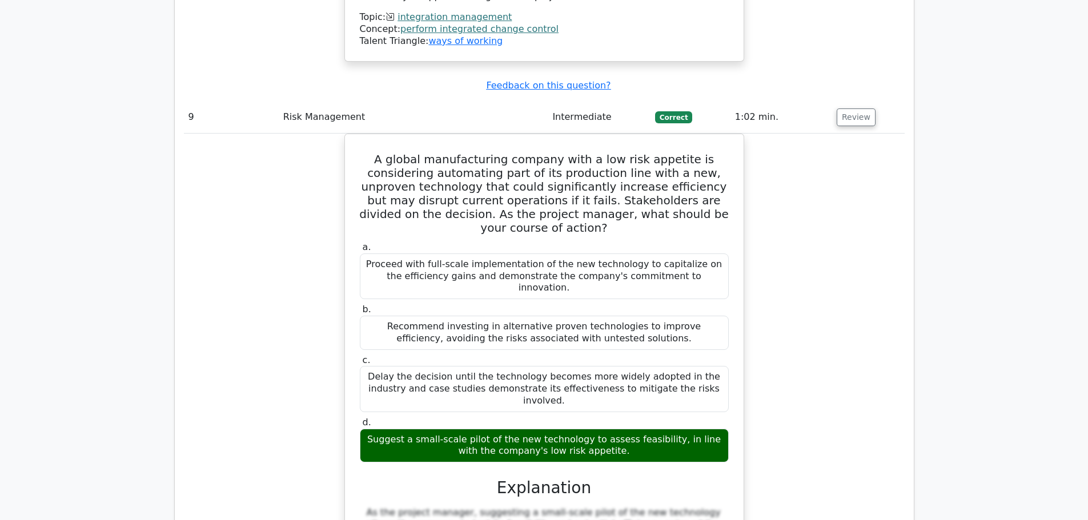
scroll to position [6052, 0]
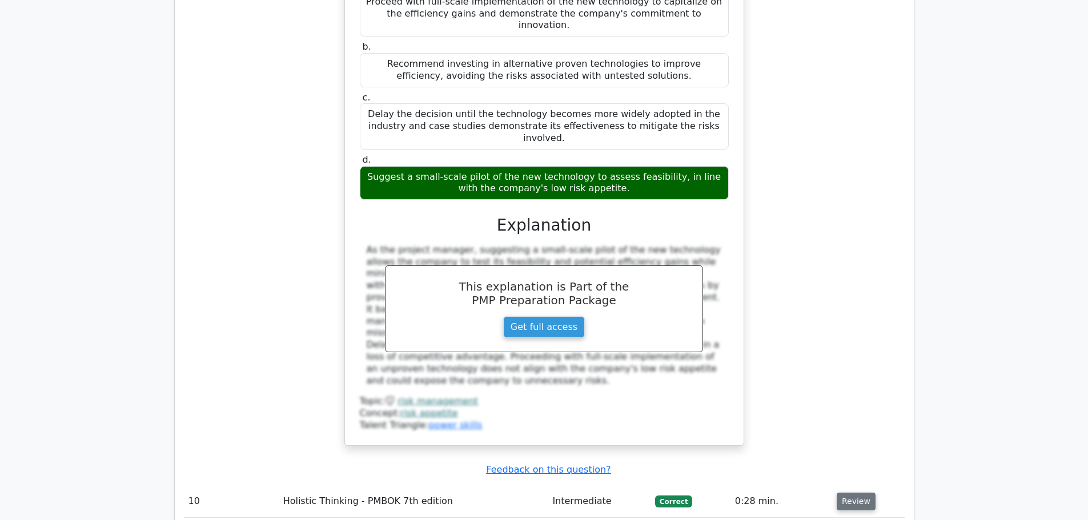
click at [848, 493] on button "Review" at bounding box center [855, 502] width 39 height 18
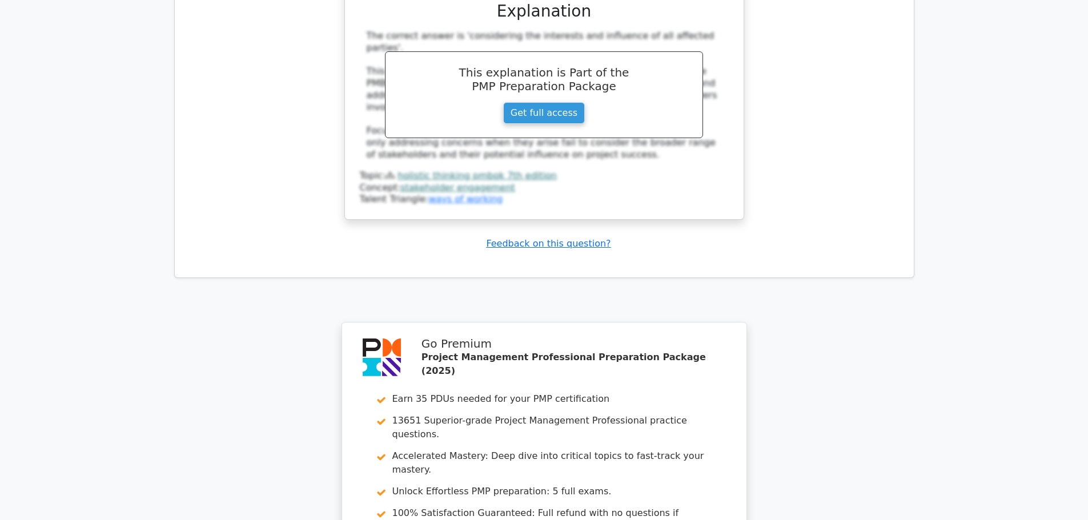
scroll to position [6845, 0]
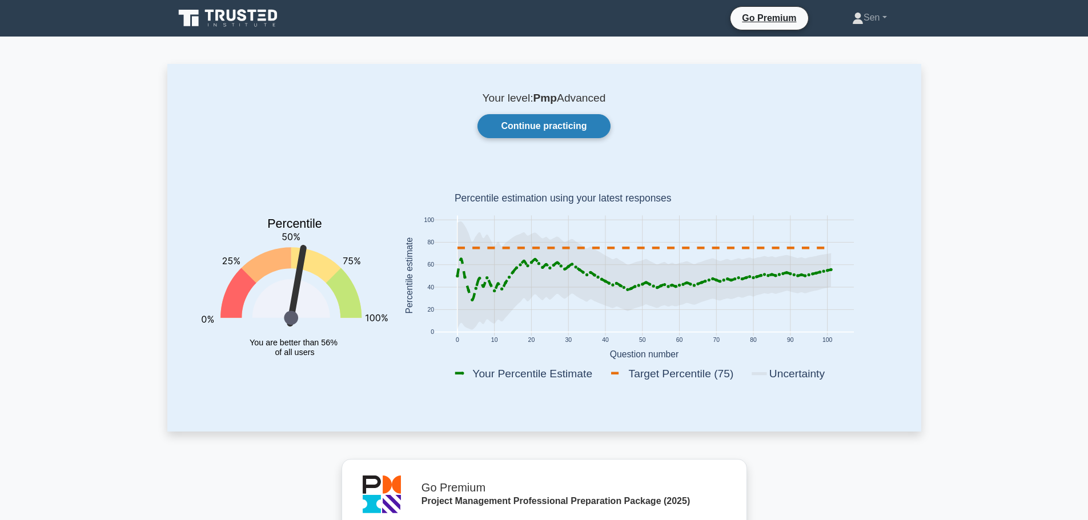
click at [530, 126] on link "Continue practicing" at bounding box center [543, 126] width 132 height 24
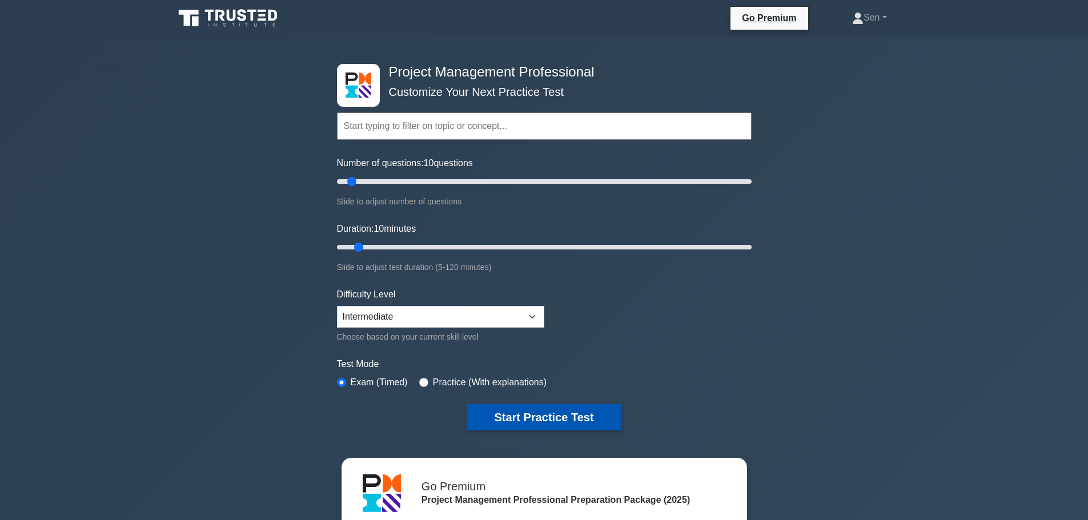
click at [512, 412] on button "Start Practice Test" at bounding box center [543, 417] width 154 height 26
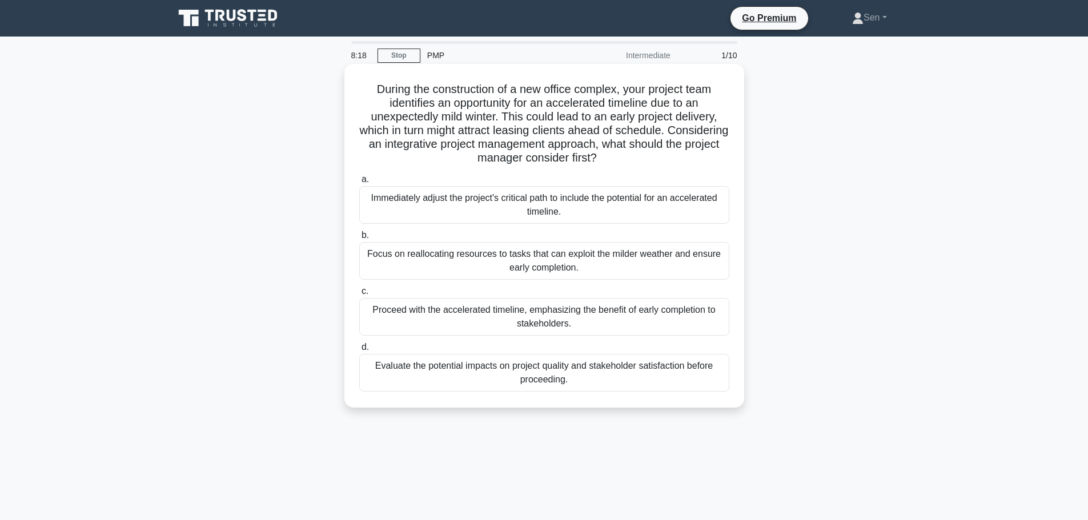
click at [489, 315] on div "Proceed with the accelerated timeline, emphasizing the benefit of early complet…" at bounding box center [544, 317] width 370 height 38
click at [359, 295] on input "c. Proceed with the accelerated timeline, emphasizing the benefit of early comp…" at bounding box center [359, 291] width 0 height 7
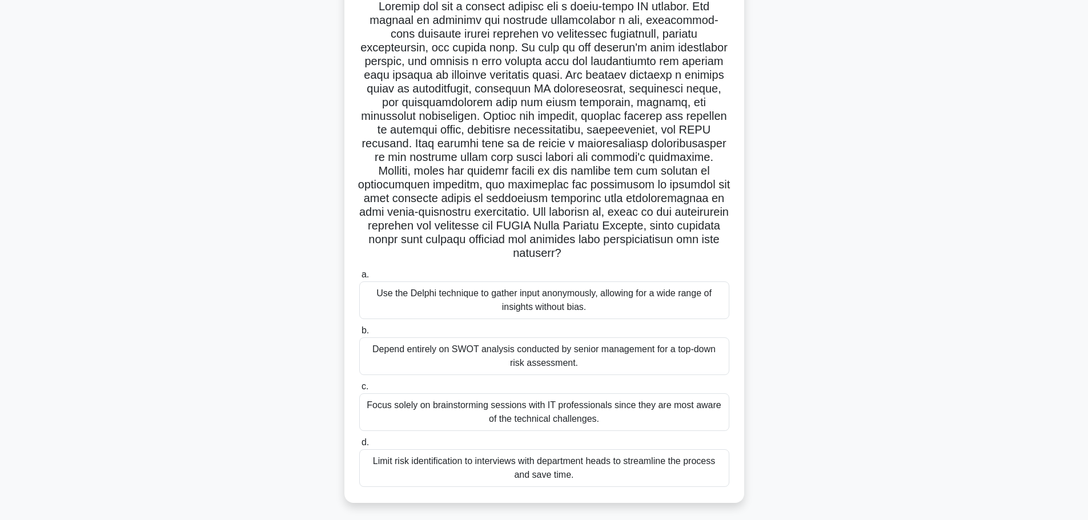
scroll to position [96, 0]
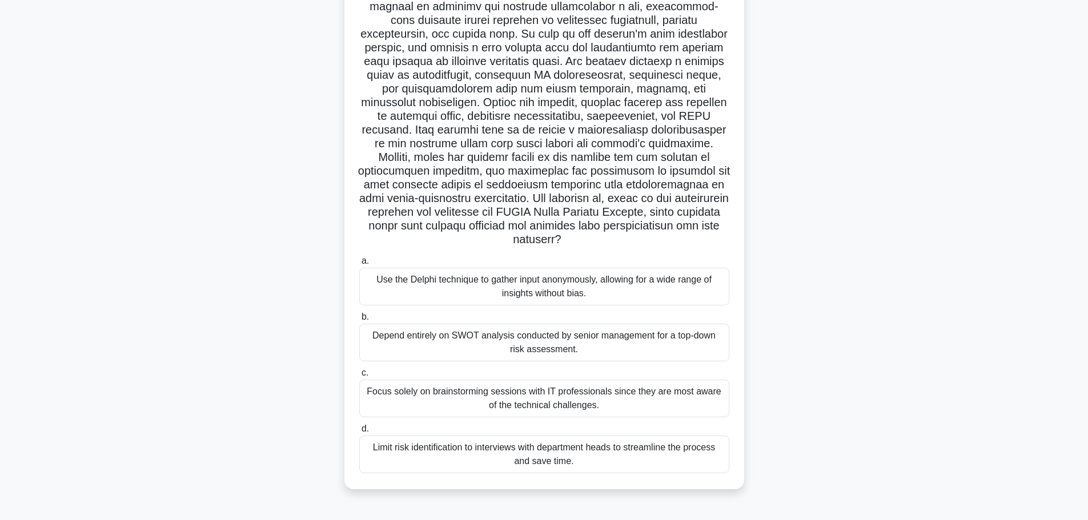
click at [627, 459] on div "Limit risk identification to interviews with department heads to streamline the…" at bounding box center [544, 455] width 370 height 38
click at [359, 433] on input "d. Limit risk identification to interviews with department heads to streamline …" at bounding box center [359, 428] width 0 height 7
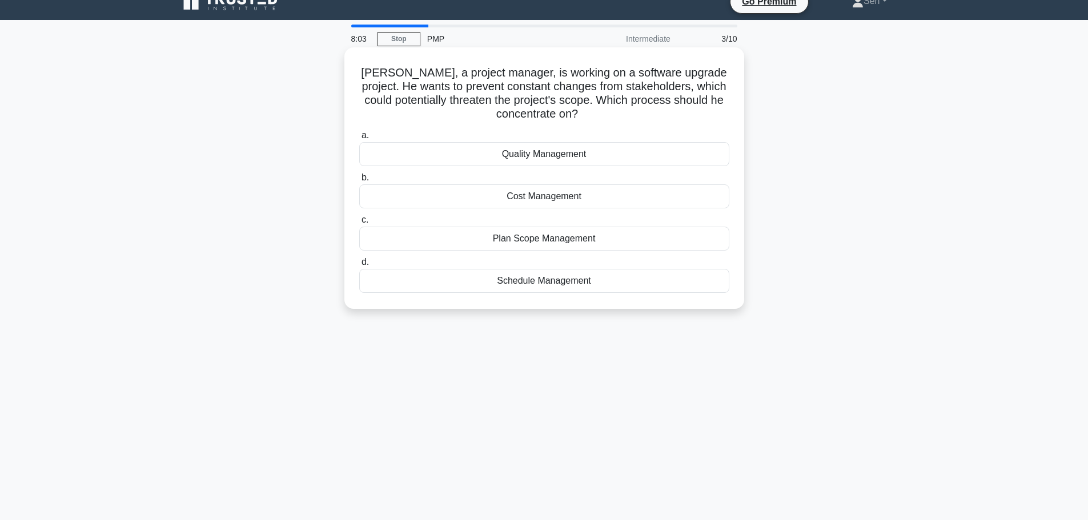
scroll to position [0, 0]
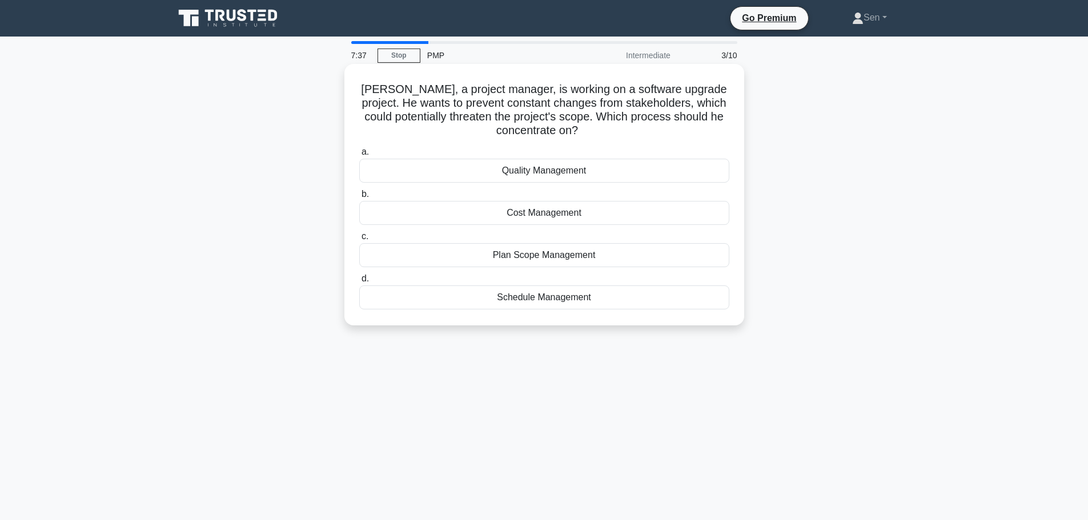
click at [573, 269] on div "a. Quality Management b. Cost Management c. d." at bounding box center [544, 227] width 384 height 169
click at [570, 253] on div "Plan Scope Management" at bounding box center [544, 255] width 370 height 24
click at [359, 240] on input "c. Plan Scope Management" at bounding box center [359, 236] width 0 height 7
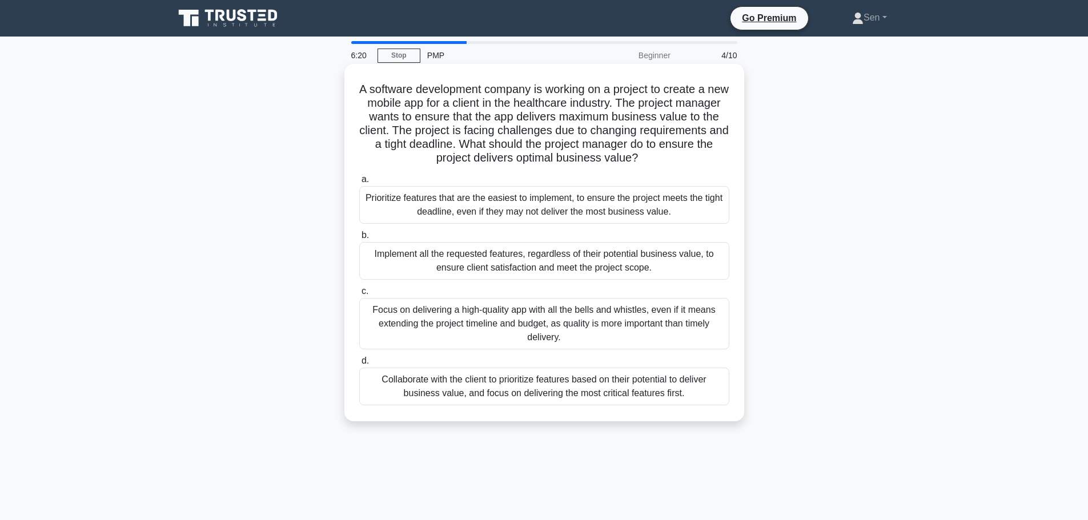
click at [525, 379] on div "Collaborate with the client to prioritize features based on their potential to …" at bounding box center [544, 387] width 370 height 38
click at [359, 365] on input "d. Collaborate with the client to prioritize features based on their potential …" at bounding box center [359, 360] width 0 height 7
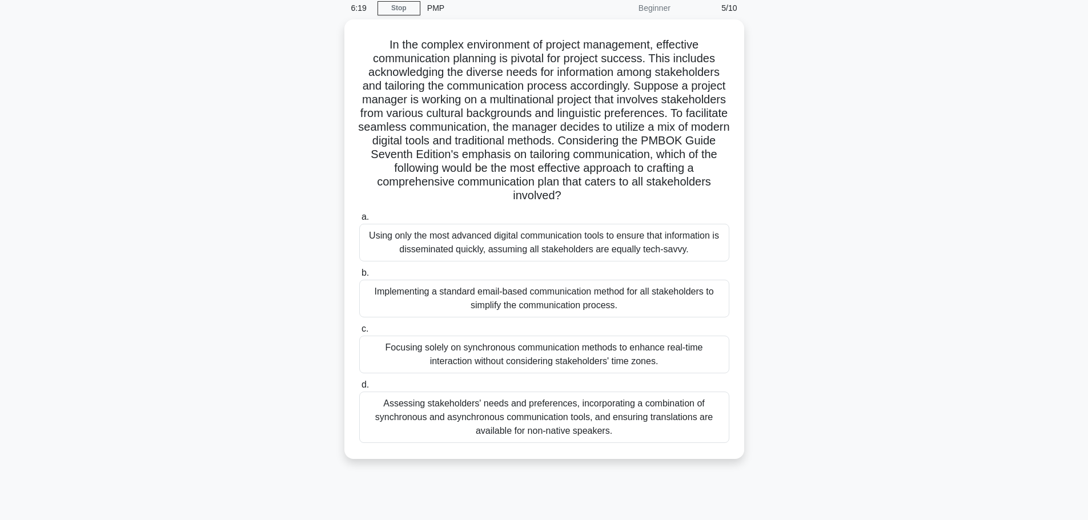
scroll to position [96, 0]
